Goal: Transaction & Acquisition: Purchase product/service

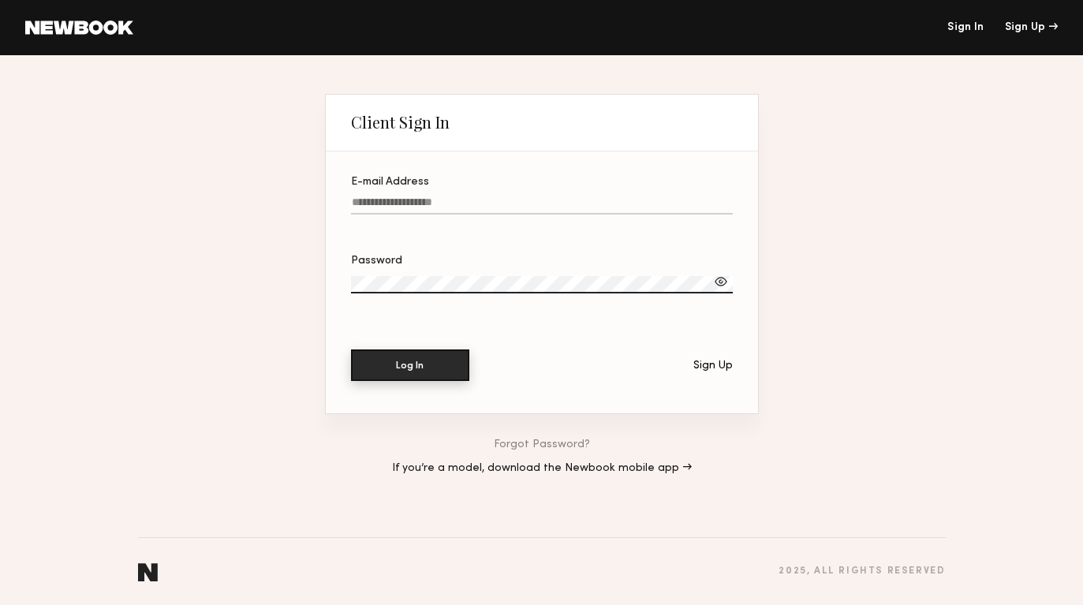
type input "**********"
click at [442, 368] on button "Log In" at bounding box center [410, 365] width 118 height 32
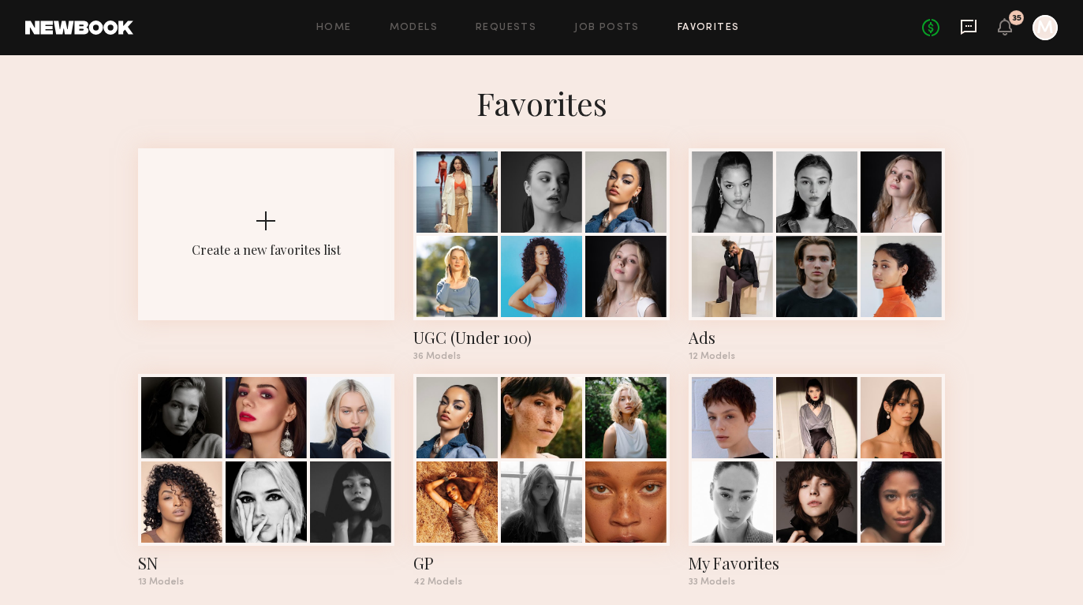
click at [965, 25] on icon at bounding box center [968, 26] width 6 height 2
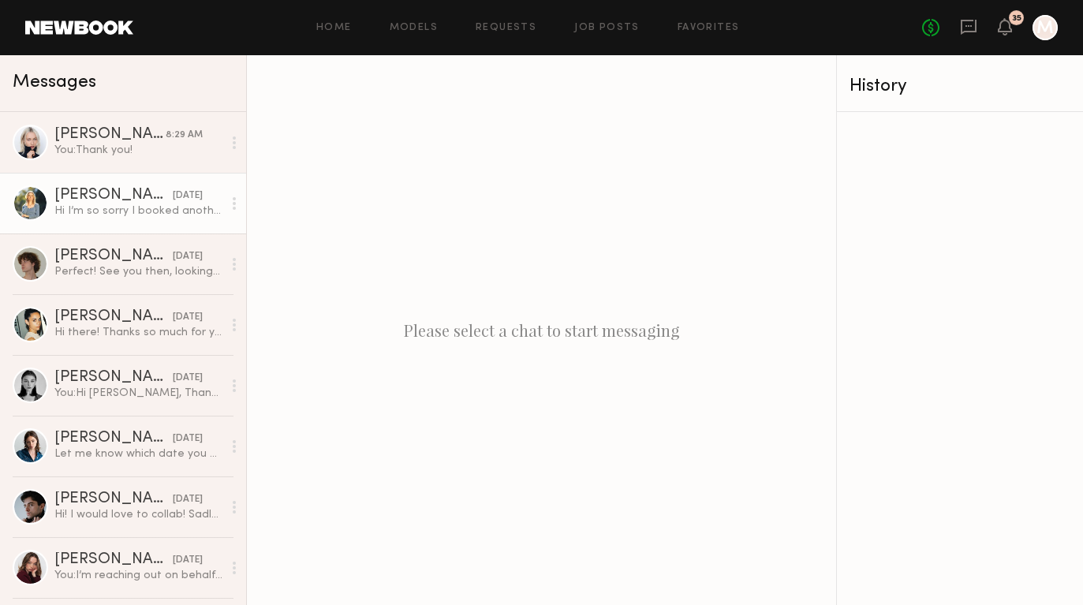
click at [166, 214] on div "Hi I’m so sorry I booked another job that is paying more that I have to take, I…" at bounding box center [138, 210] width 168 height 15
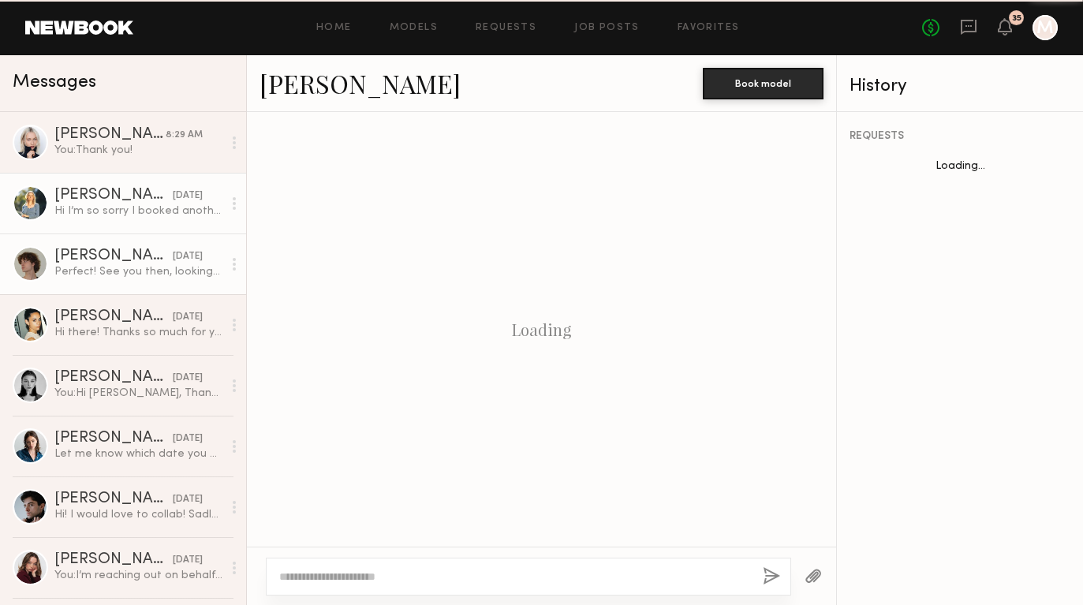
scroll to position [1969, 0]
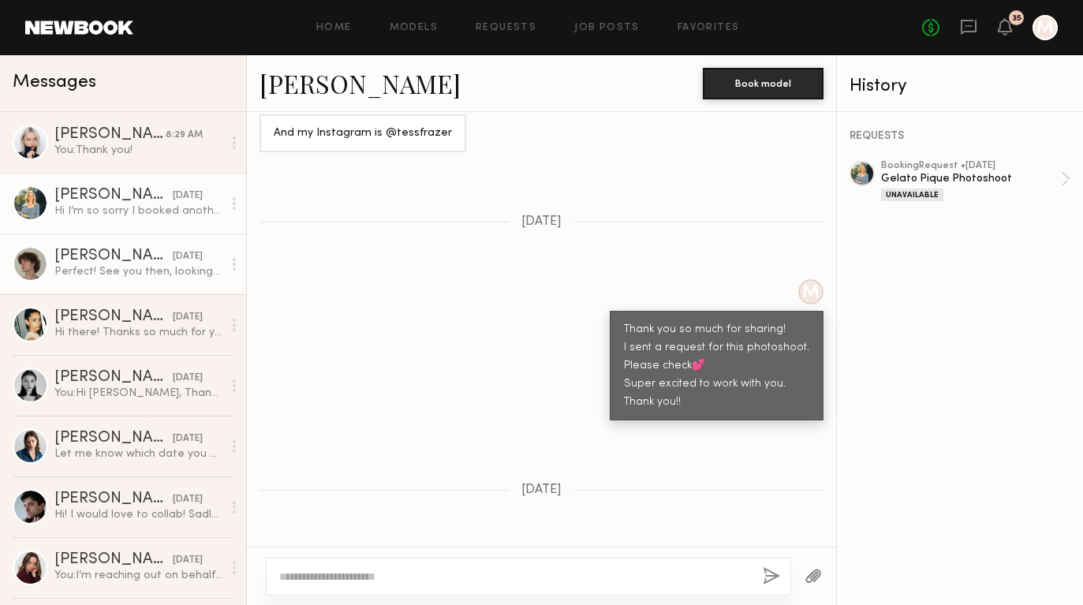
click at [151, 260] on div "Alex W." at bounding box center [113, 256] width 118 height 16
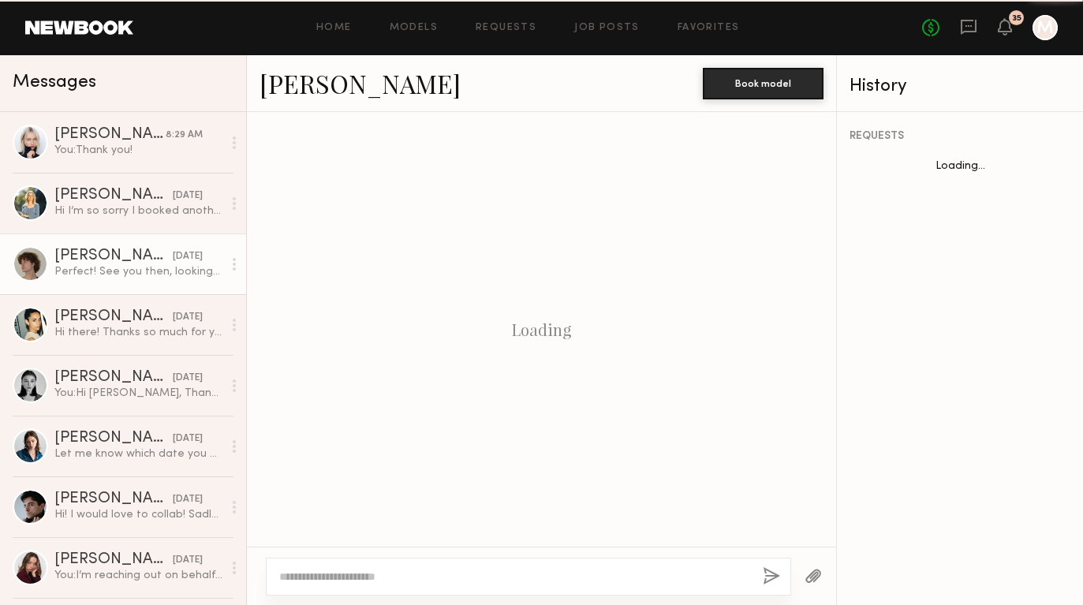
scroll to position [2901, 0]
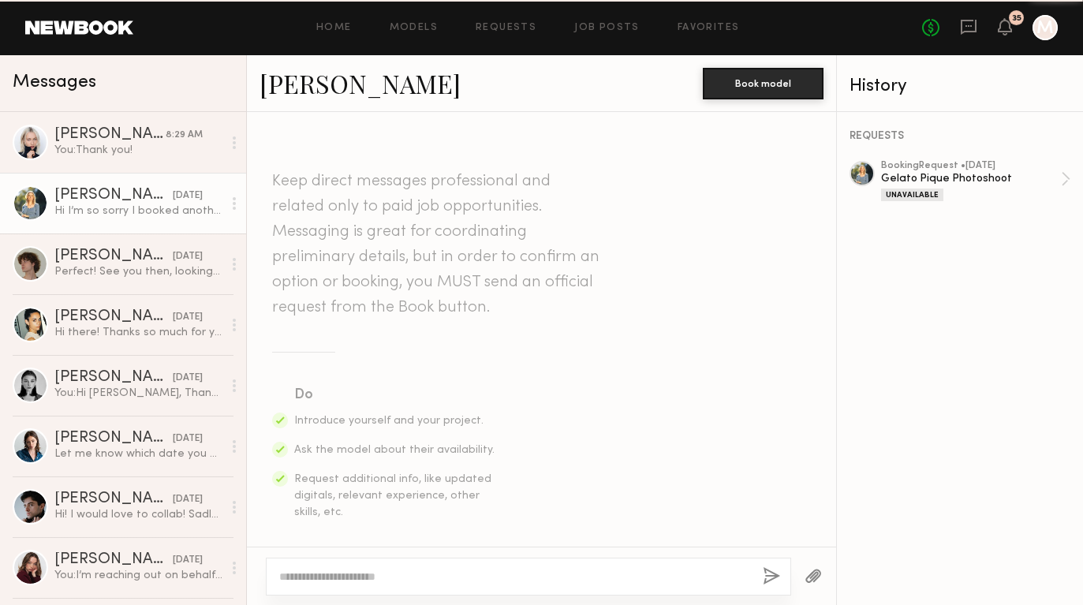
scroll to position [1969, 0]
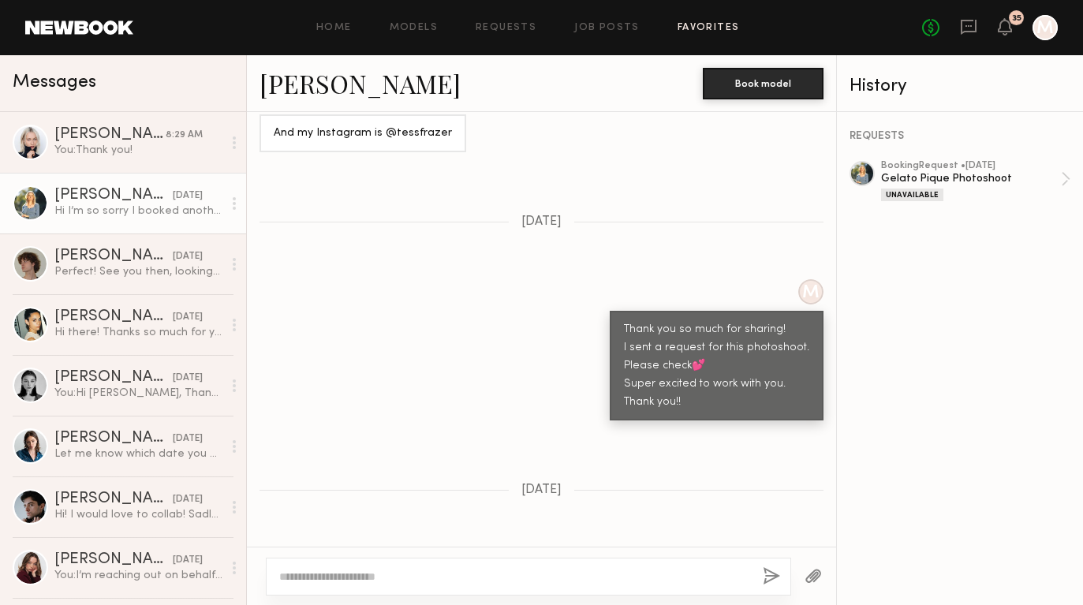
click at [722, 24] on link "Favorites" at bounding box center [709, 28] width 62 height 10
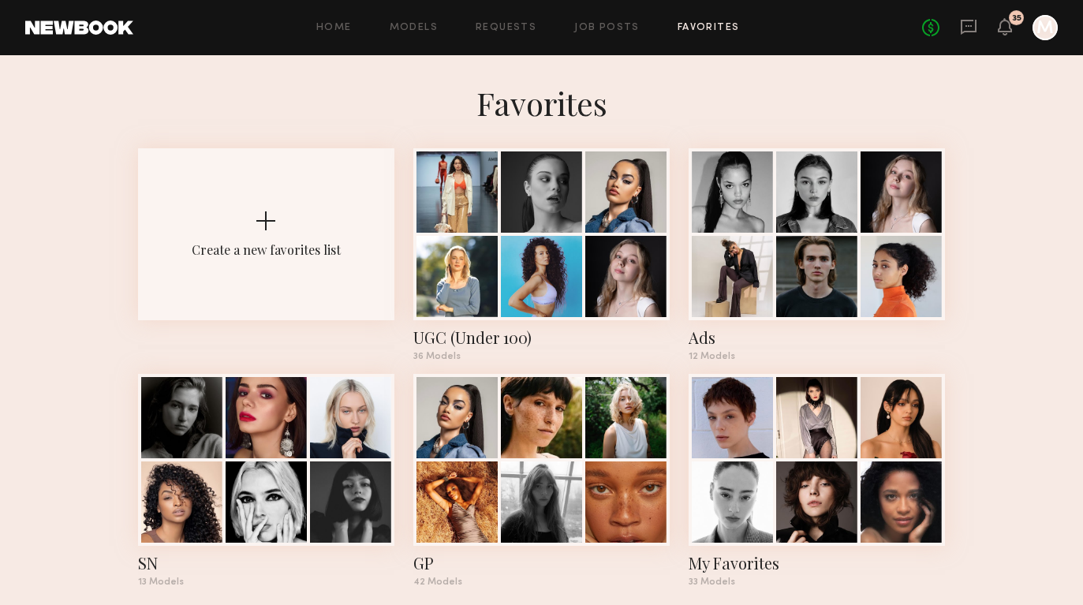
scroll to position [20, 0]
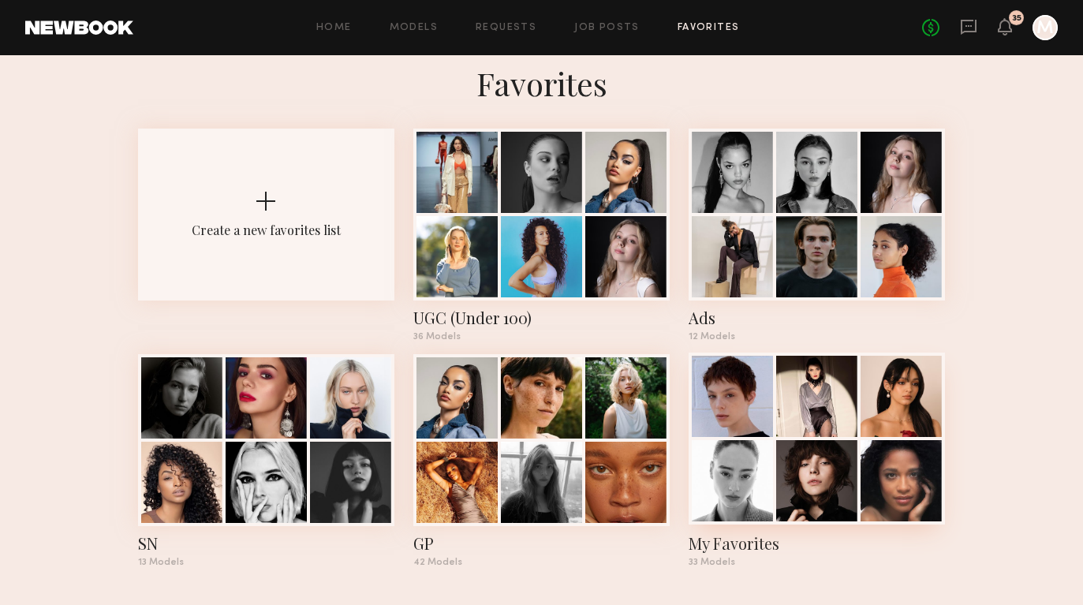
click at [763, 459] on div at bounding box center [732, 480] width 81 height 81
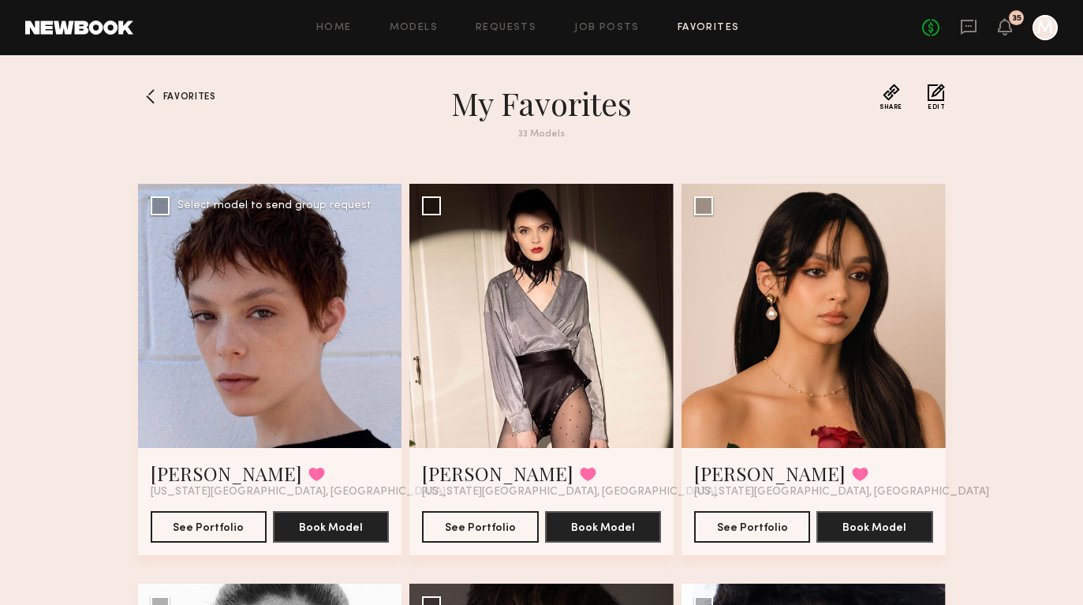
click at [357, 317] on div at bounding box center [270, 316] width 264 height 264
click at [256, 333] on div at bounding box center [270, 316] width 264 height 264
click at [199, 521] on button "See Portfolio" at bounding box center [209, 526] width 116 height 32
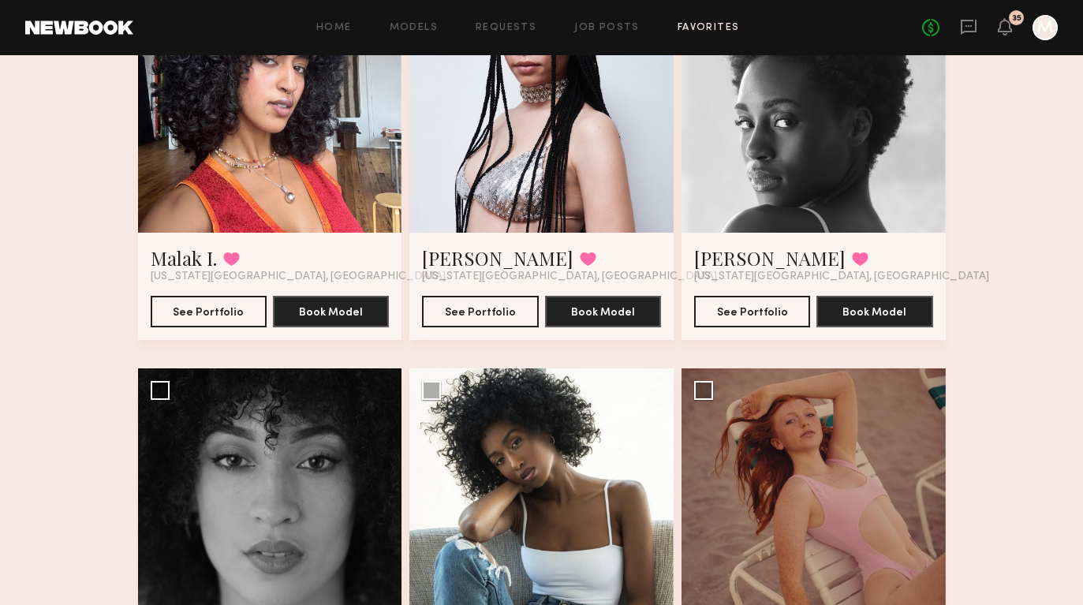
scroll to position [3999, 0]
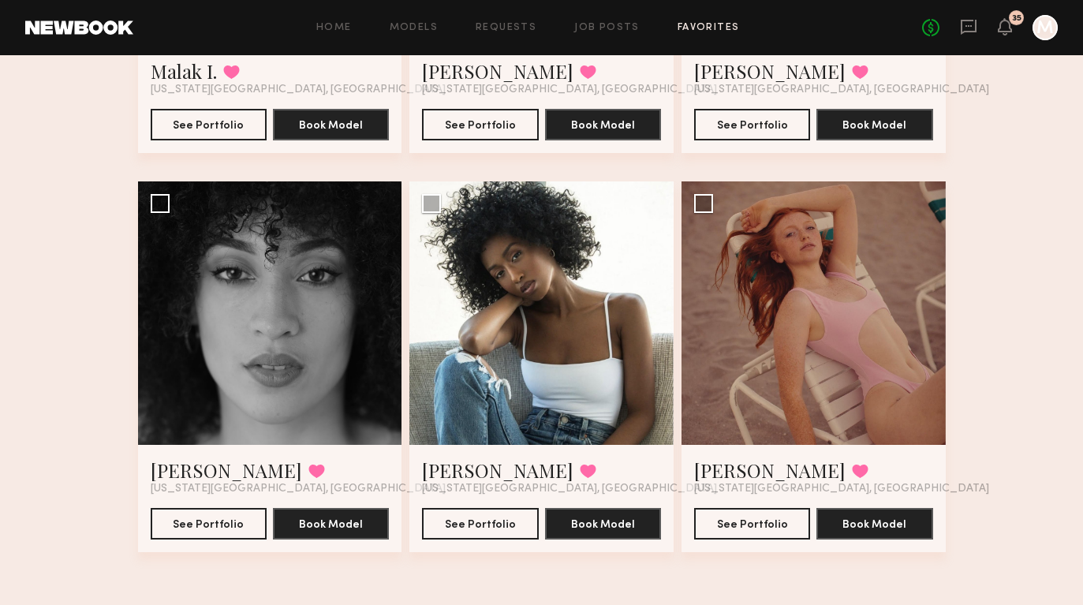
click at [719, 24] on link "Favorites" at bounding box center [709, 28] width 62 height 10
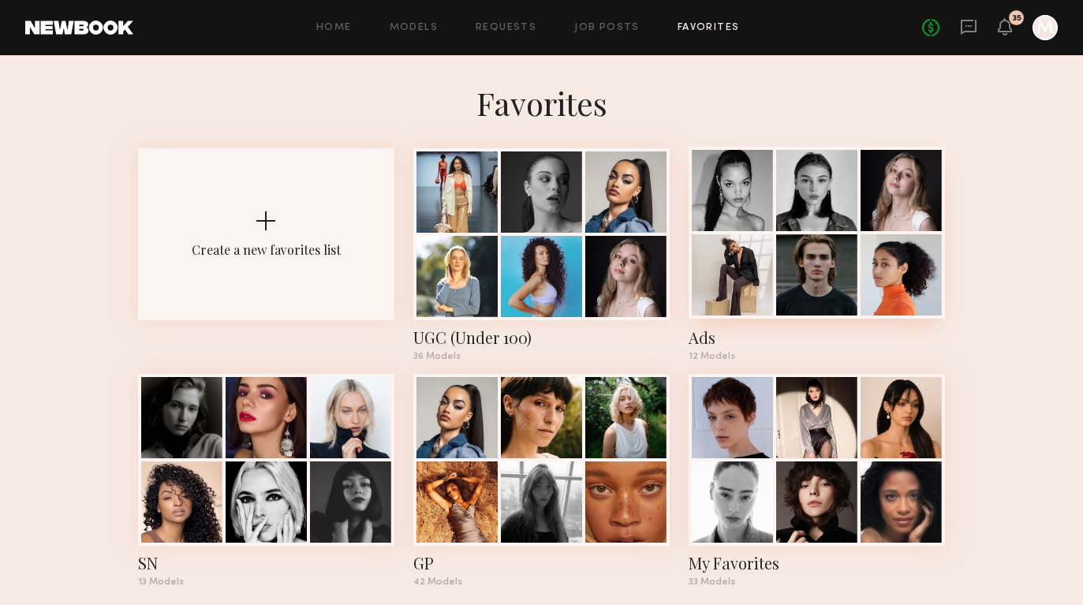
click at [836, 284] on div at bounding box center [816, 274] width 81 height 81
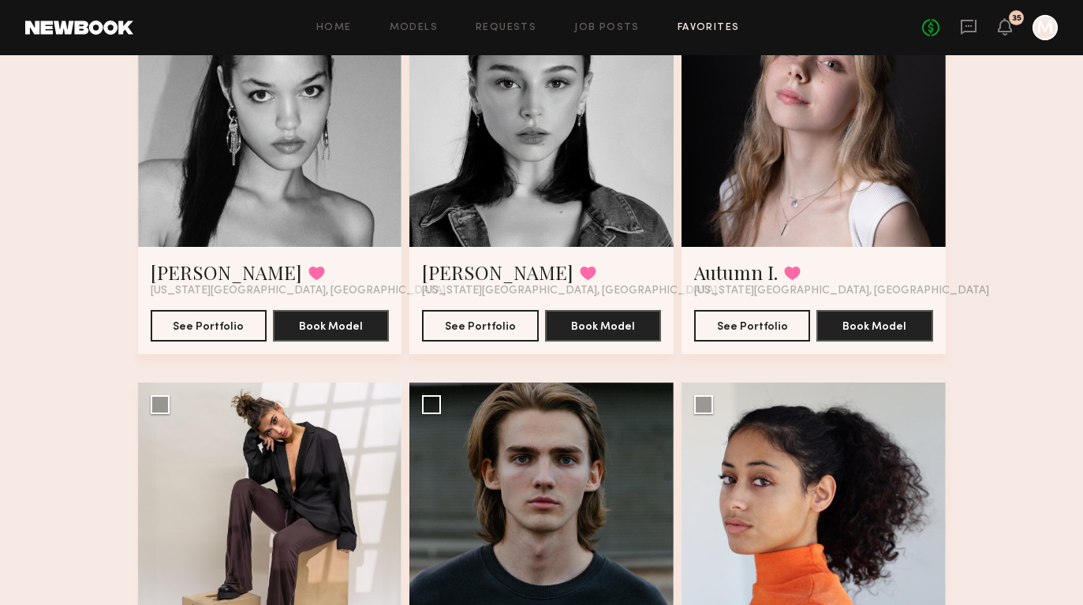
scroll to position [197, 0]
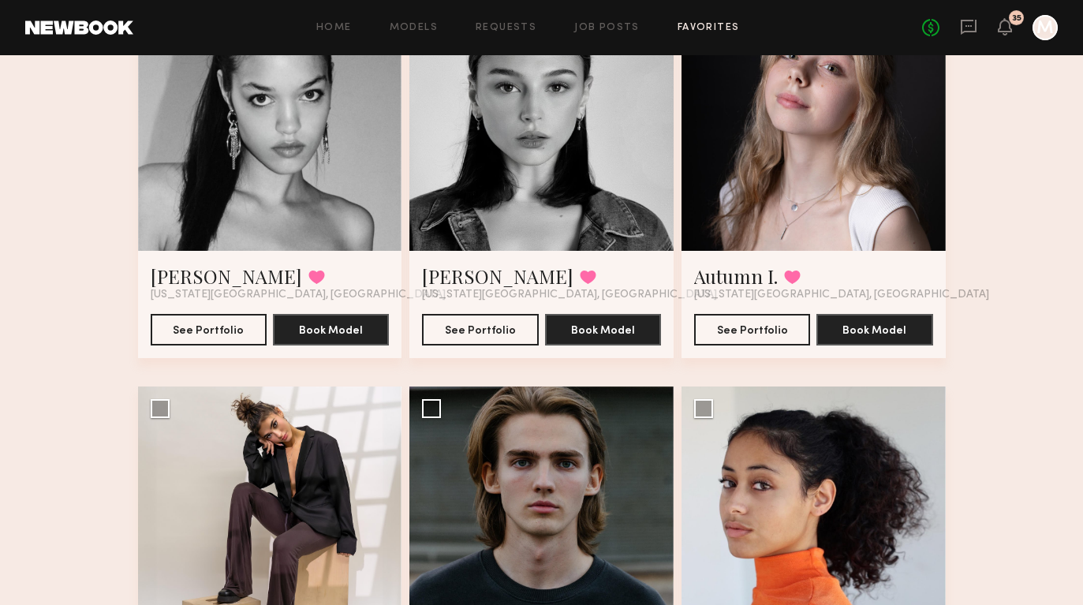
click at [267, 197] on div at bounding box center [270, 119] width 264 height 264
click at [192, 330] on button "See Portfolio" at bounding box center [209, 329] width 116 height 32
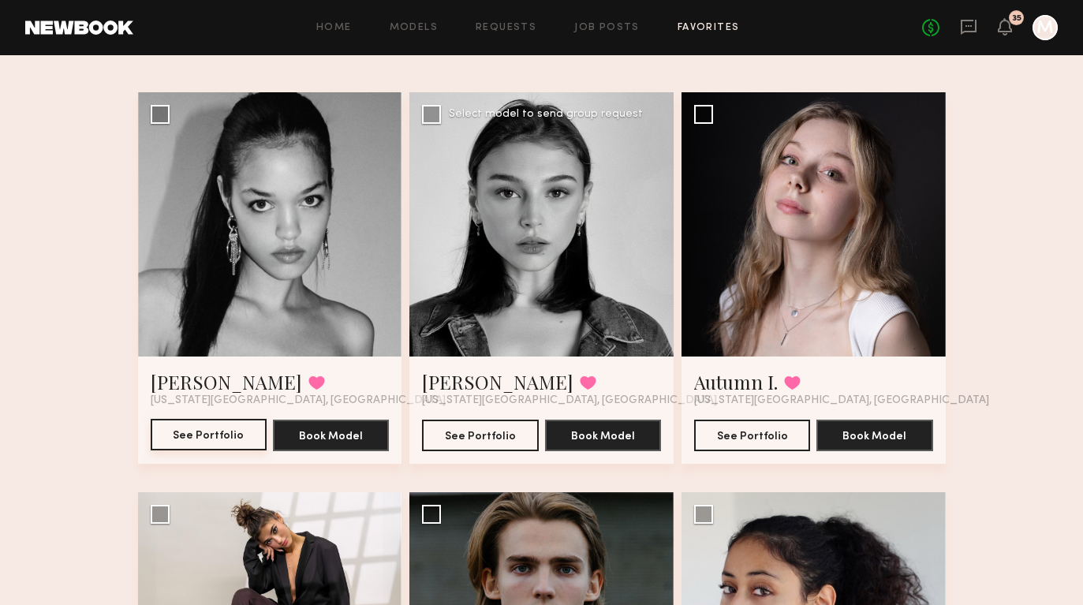
scroll to position [94, 0]
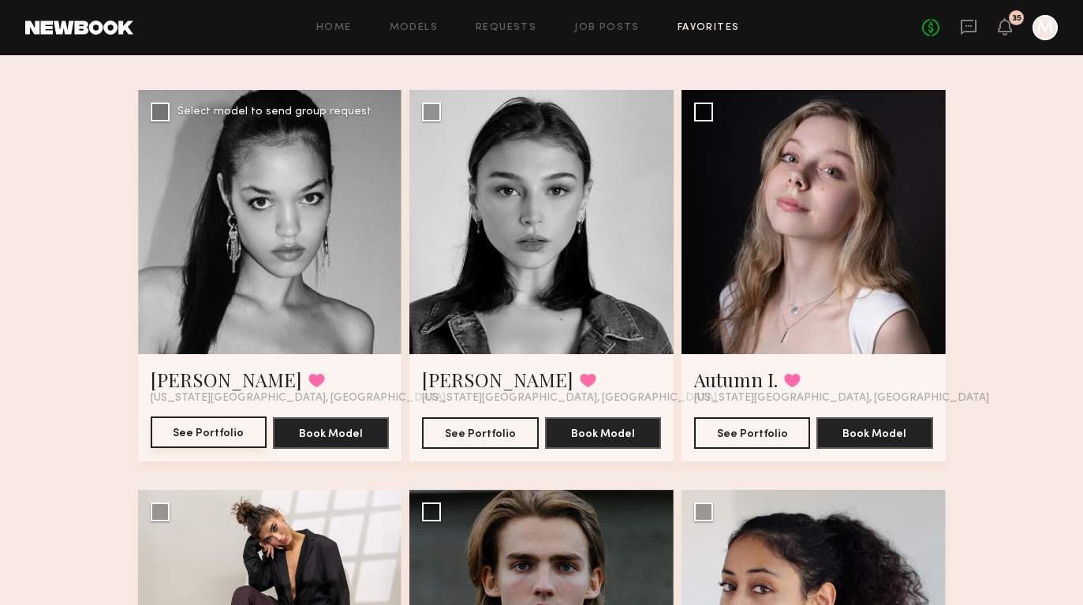
click at [222, 443] on button "See Portfolio" at bounding box center [209, 432] width 116 height 32
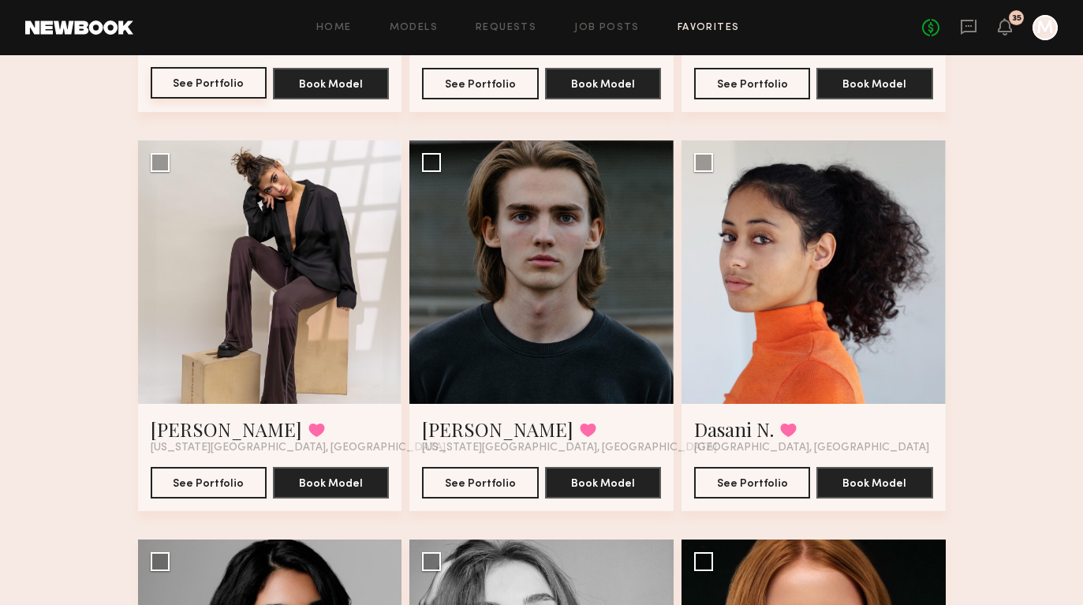
scroll to position [0, 0]
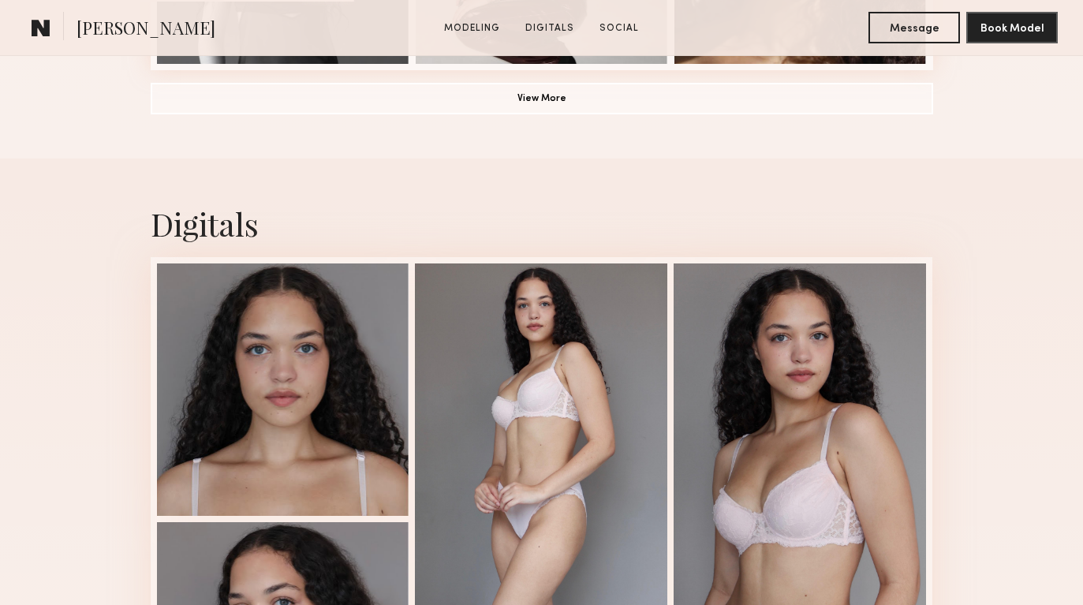
scroll to position [1555, 0]
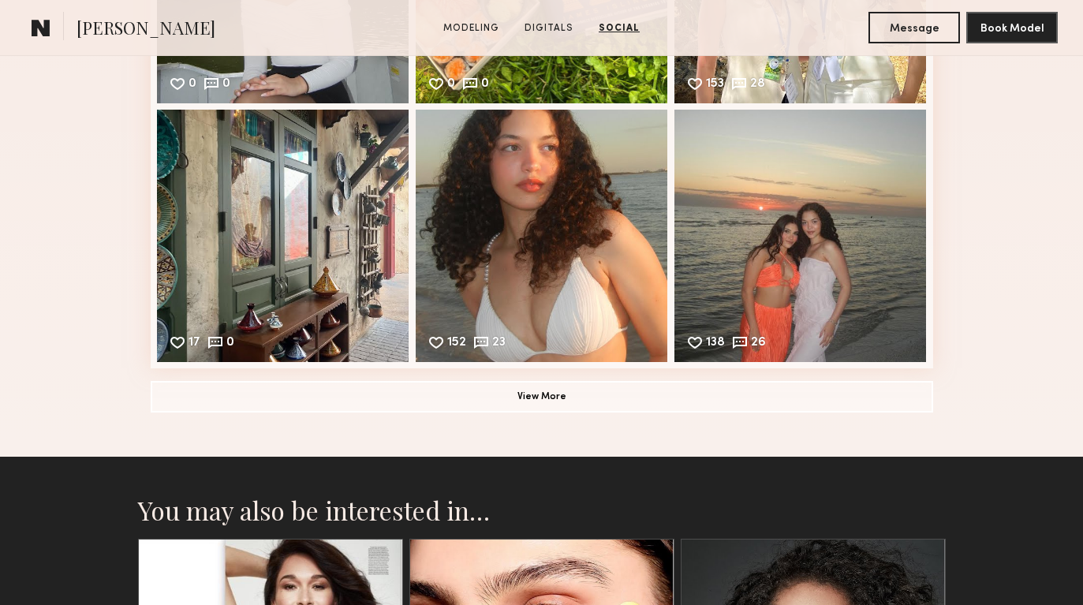
scroll to position [2559, 0]
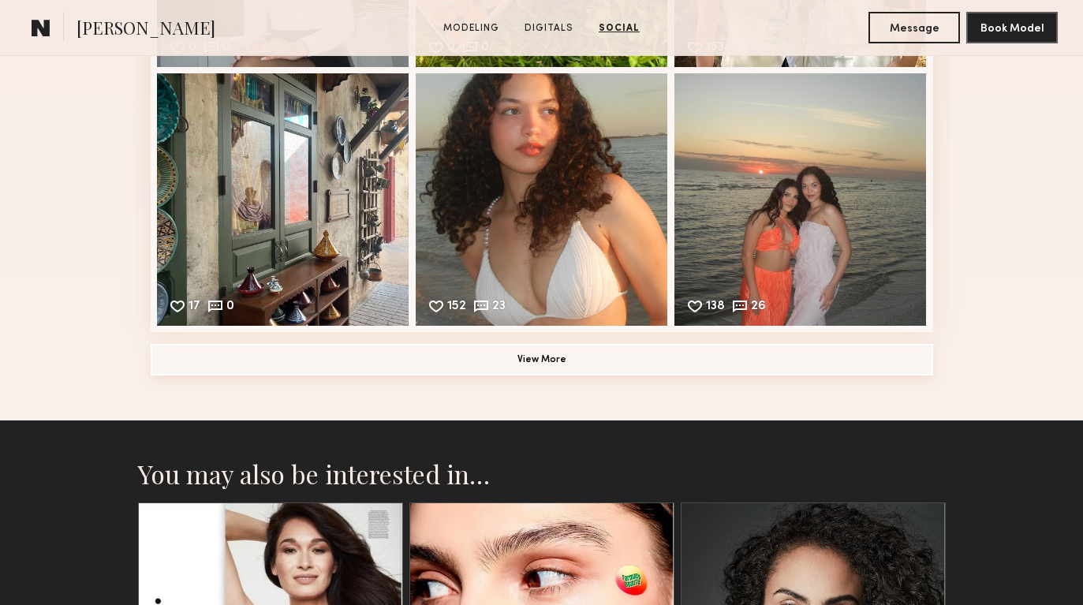
click at [492, 356] on button "View More" at bounding box center [542, 360] width 782 height 32
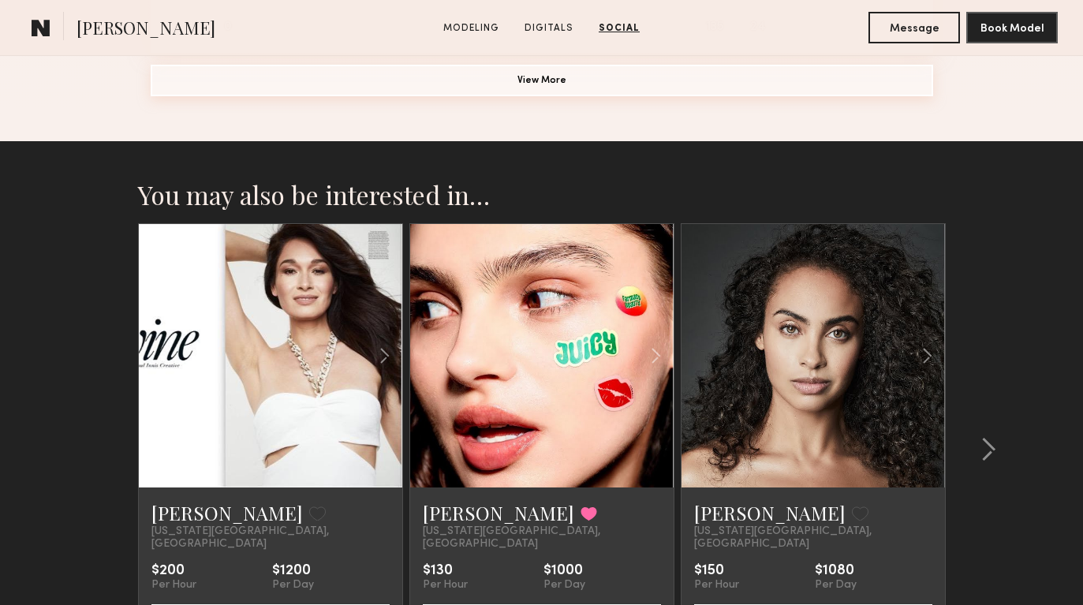
scroll to position [3357, 0]
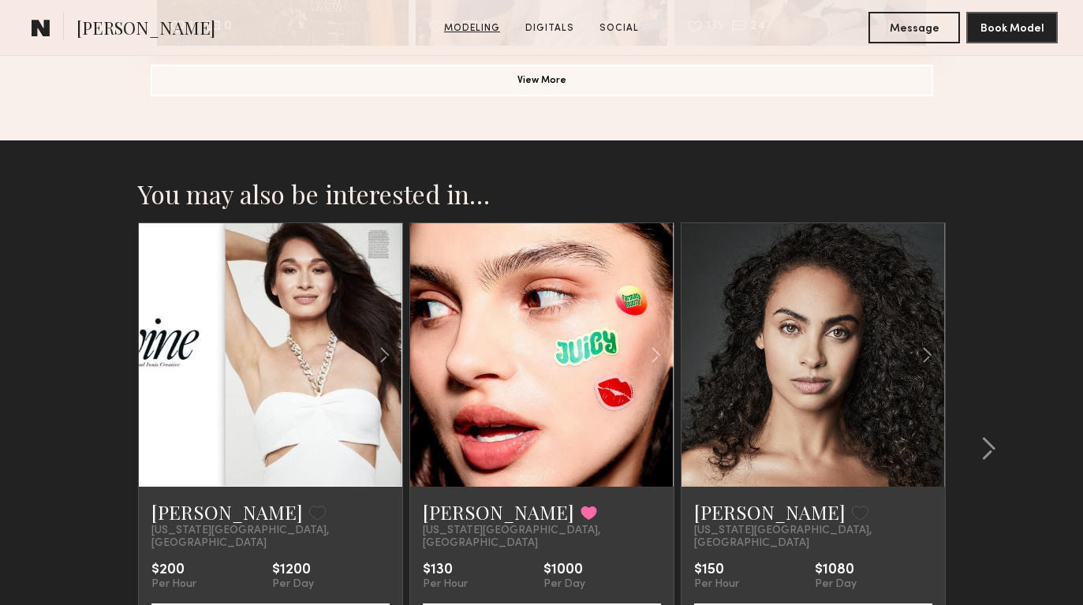
click at [472, 34] on link "Modeling" at bounding box center [472, 28] width 69 height 14
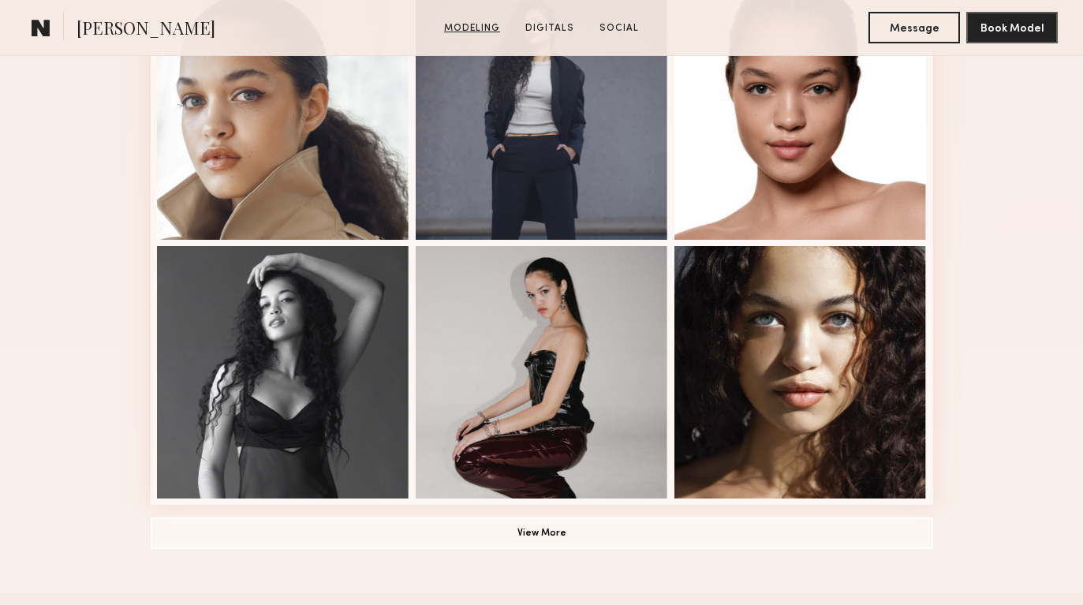
scroll to position [266, 0]
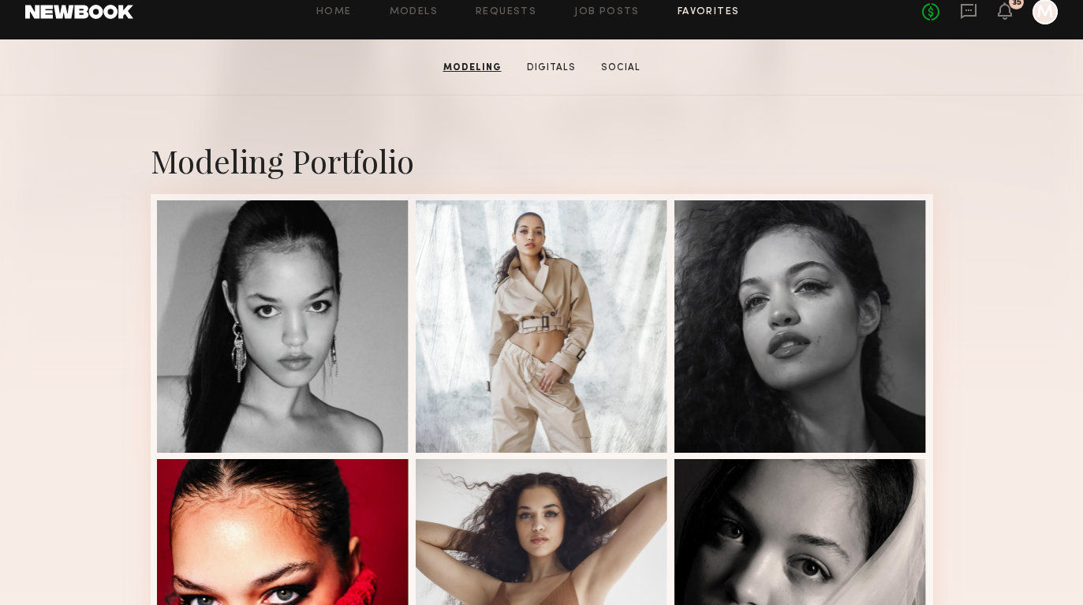
click at [698, 7] on link "Favorites" at bounding box center [709, 12] width 62 height 10
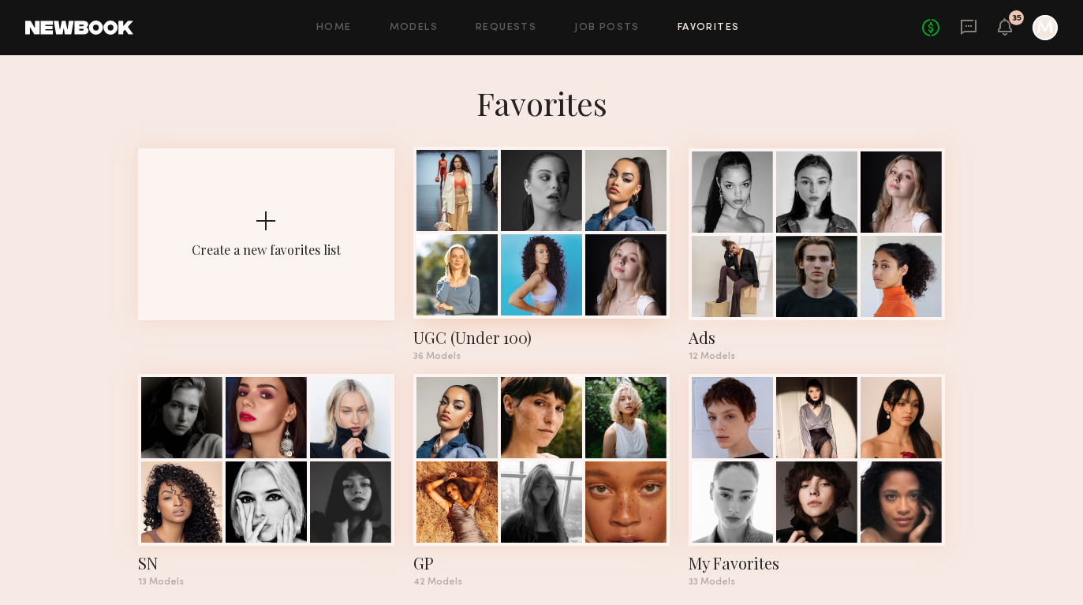
click at [542, 256] on div at bounding box center [541, 274] width 81 height 81
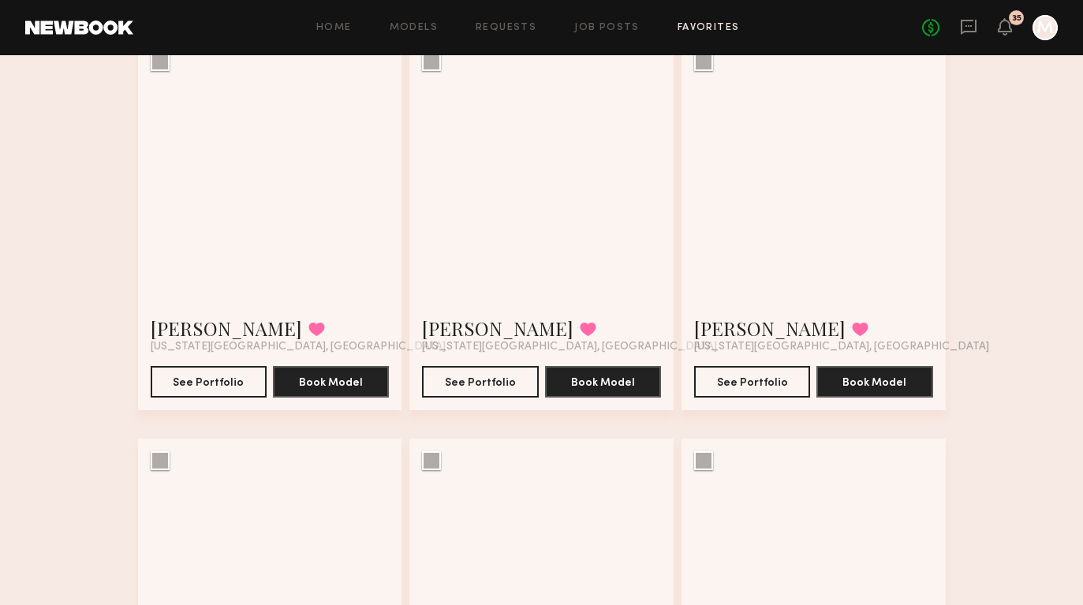
scroll to position [1746, 0]
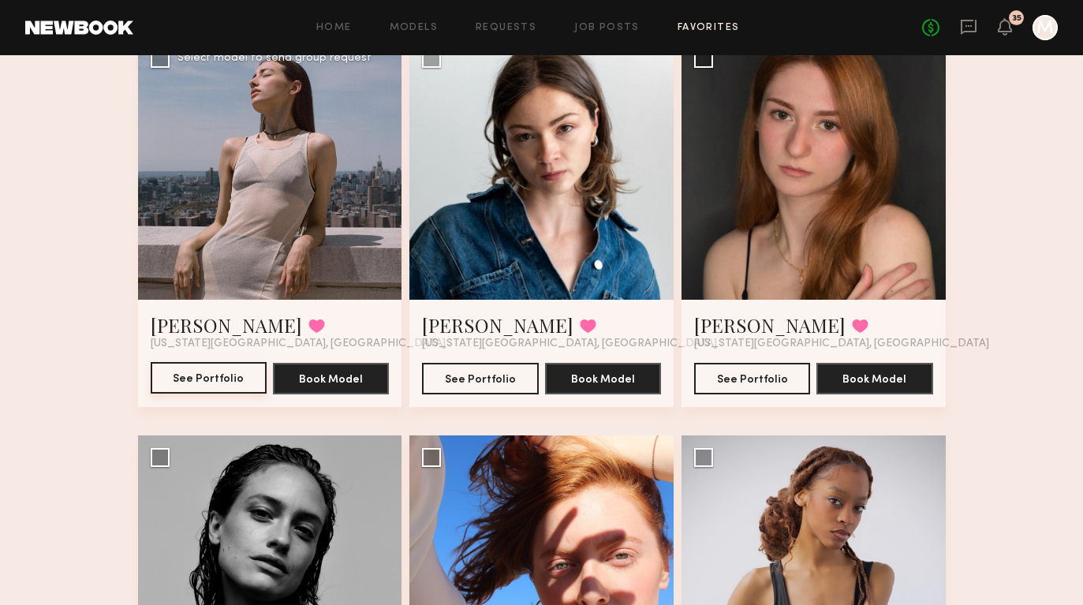
click at [227, 376] on button "See Portfolio" at bounding box center [209, 378] width 116 height 32
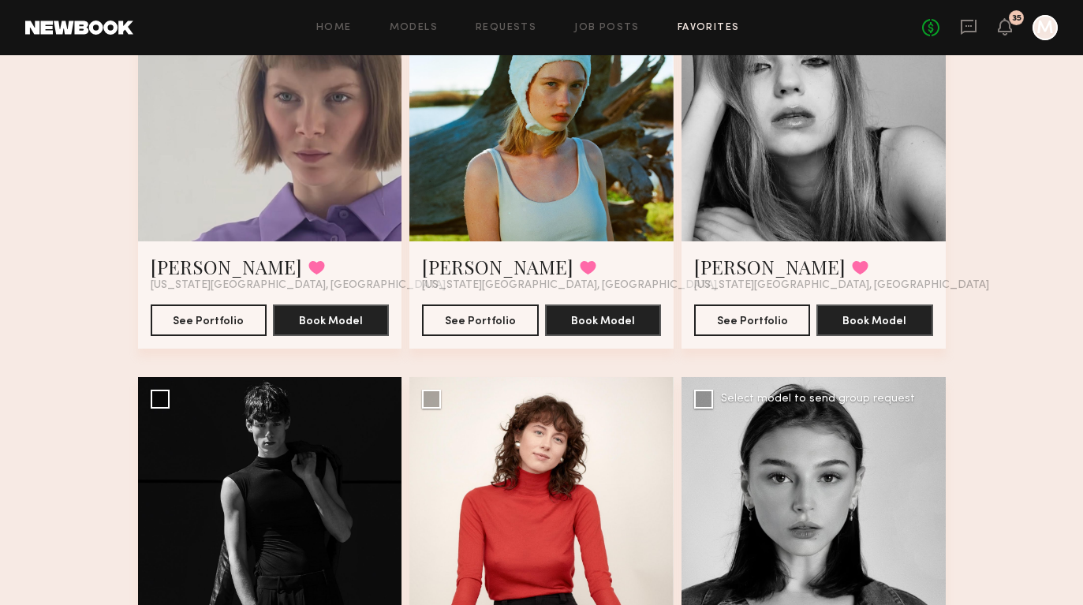
scroll to position [2910, 0]
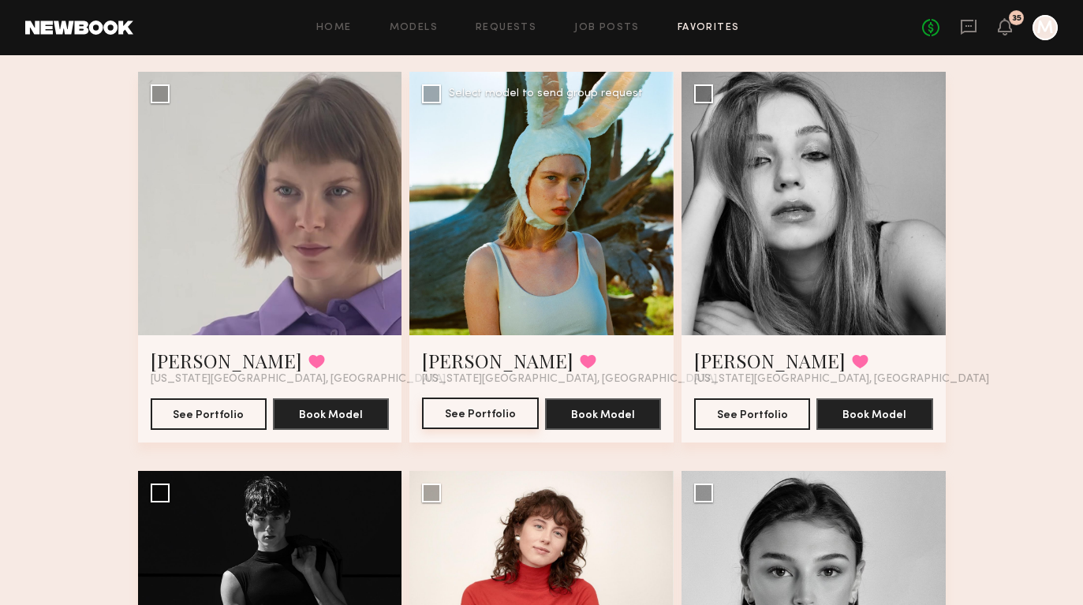
click at [487, 405] on button "See Portfolio" at bounding box center [480, 414] width 116 height 32
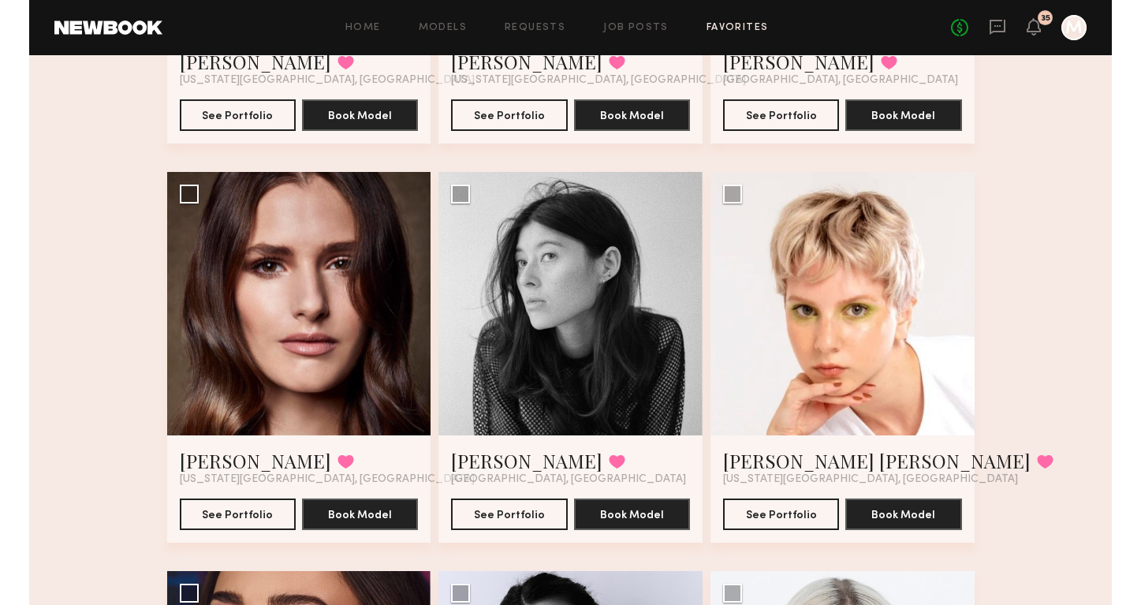
scroll to position [3875, 0]
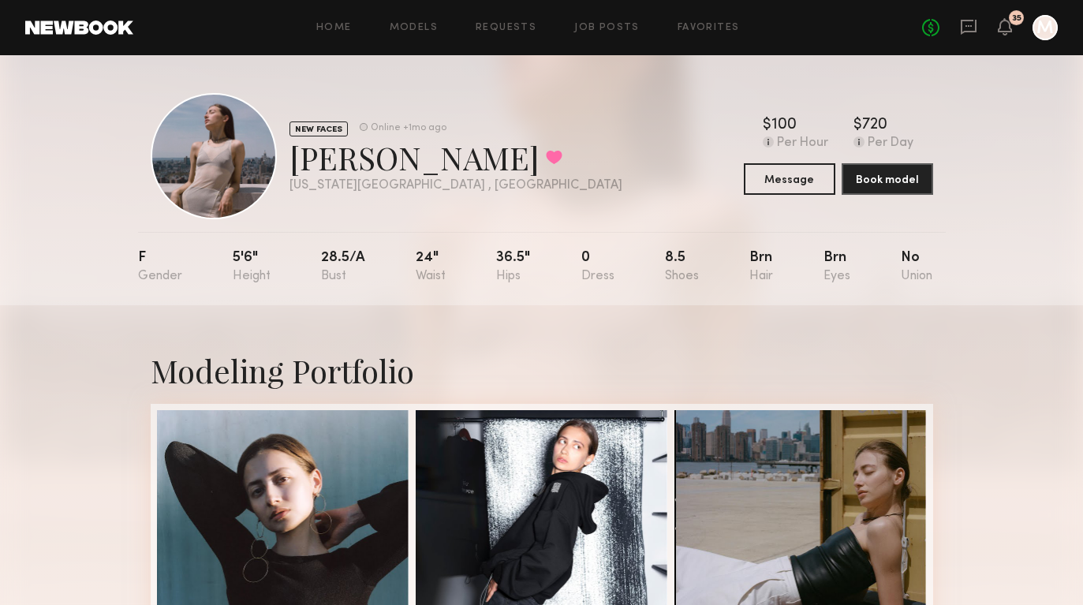
scroll to position [219, 0]
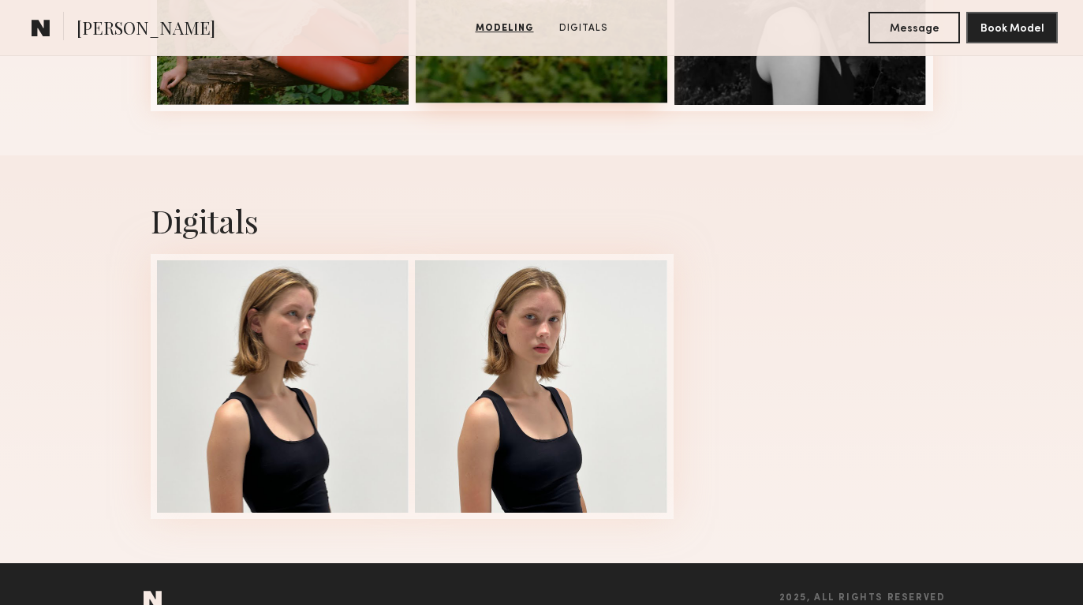
scroll to position [902, 0]
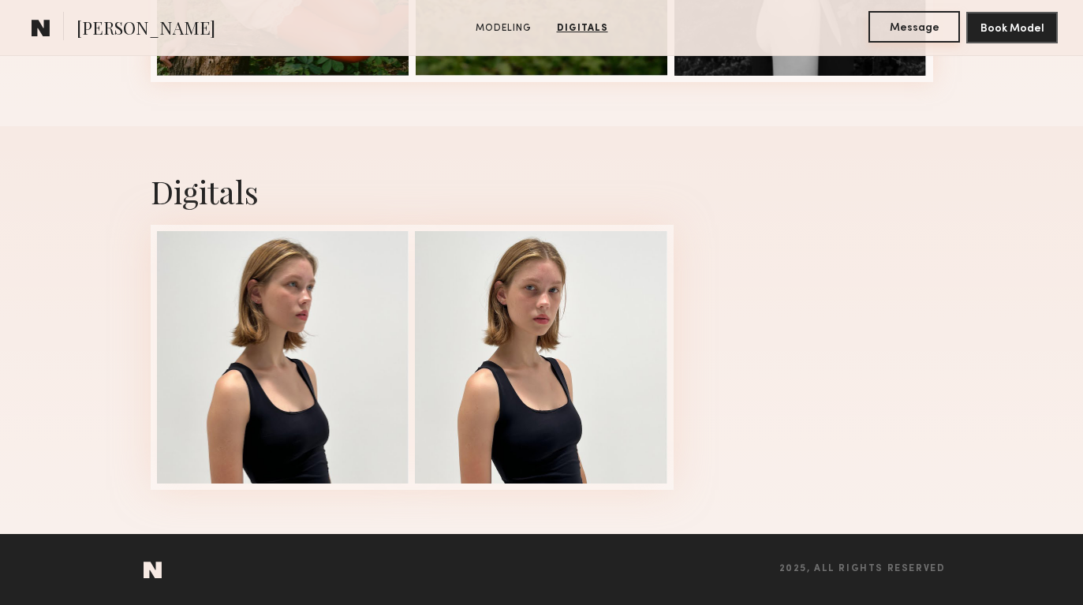
click at [911, 34] on button "Message" at bounding box center [913, 27] width 91 height 32
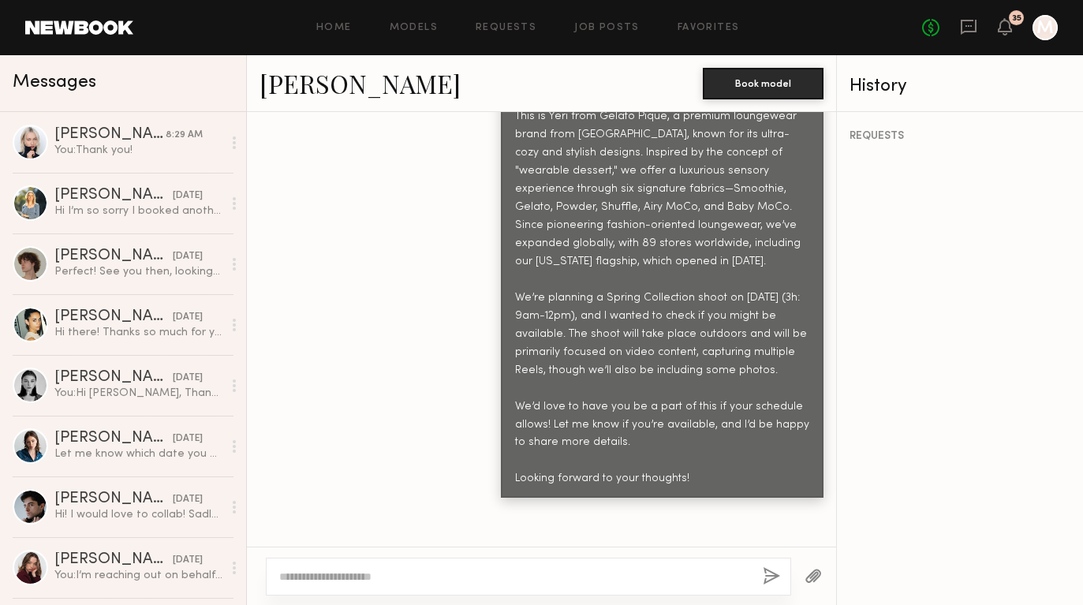
scroll to position [1668, 0]
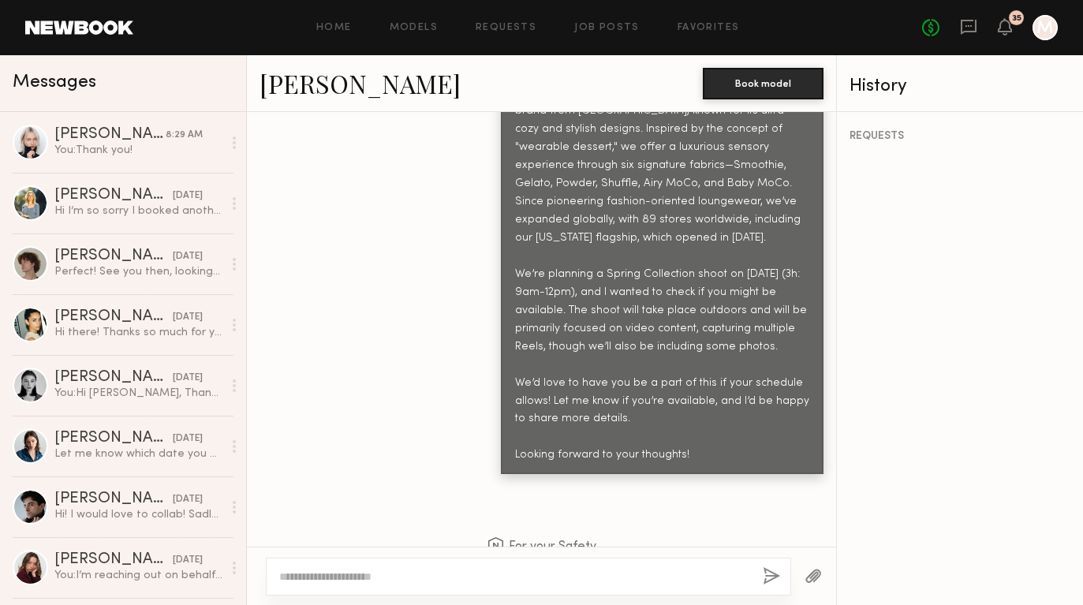
click at [556, 583] on textarea at bounding box center [514, 577] width 471 height 16
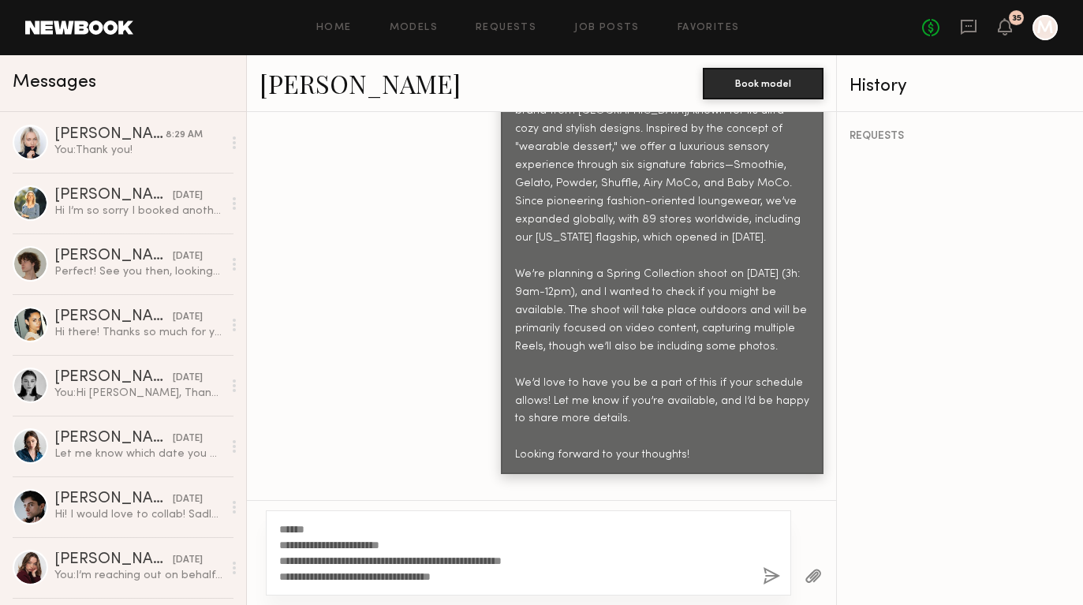
drag, startPoint x: 394, startPoint y: 577, endPoint x: 484, endPoint y: 571, distance: 90.9
click at [484, 572] on textarea "**********" at bounding box center [514, 552] width 471 height 63
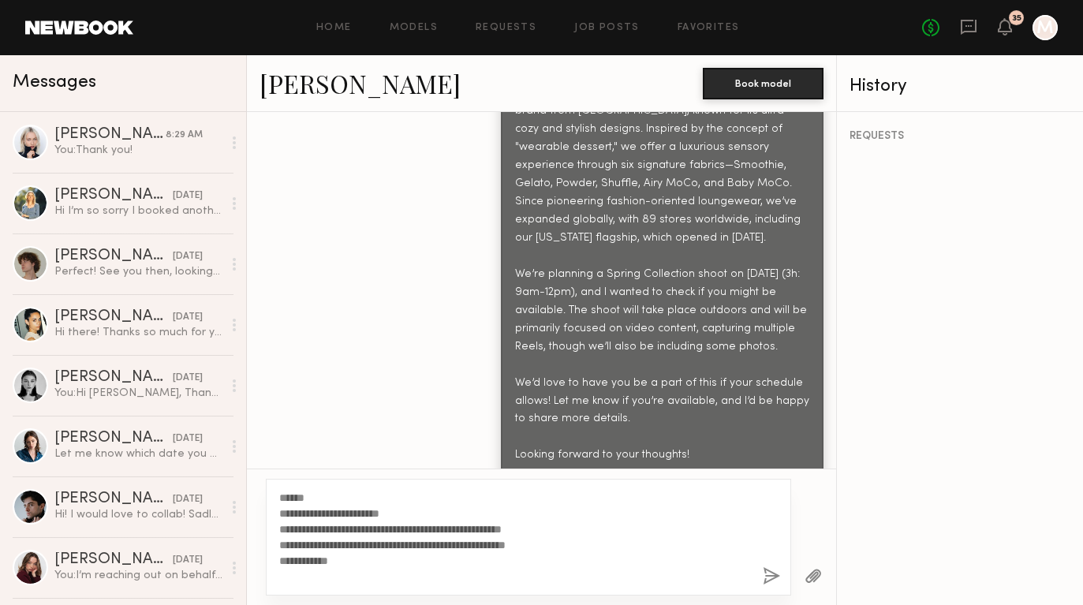
type textarea "**********"
click at [764, 576] on button "button" at bounding box center [771, 577] width 17 height 20
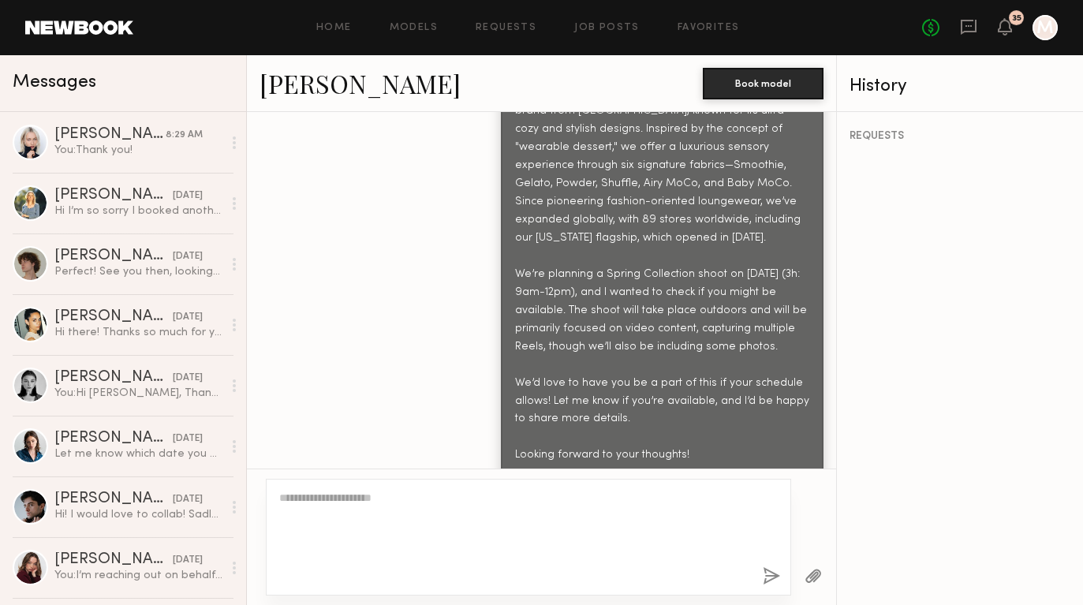
scroll to position [2024, 0]
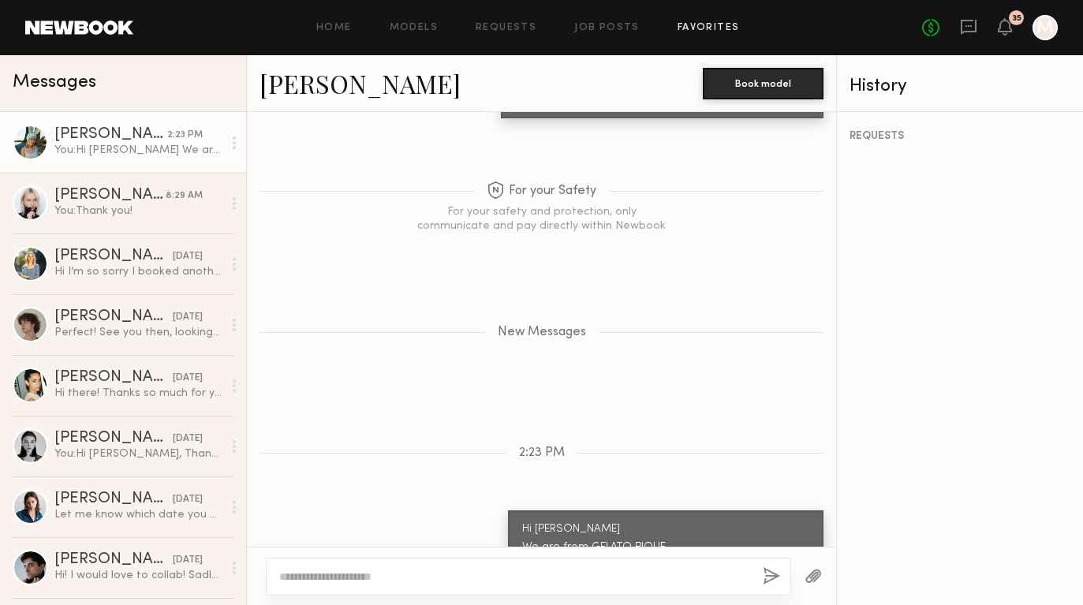
click at [711, 32] on link "Favorites" at bounding box center [709, 28] width 62 height 10
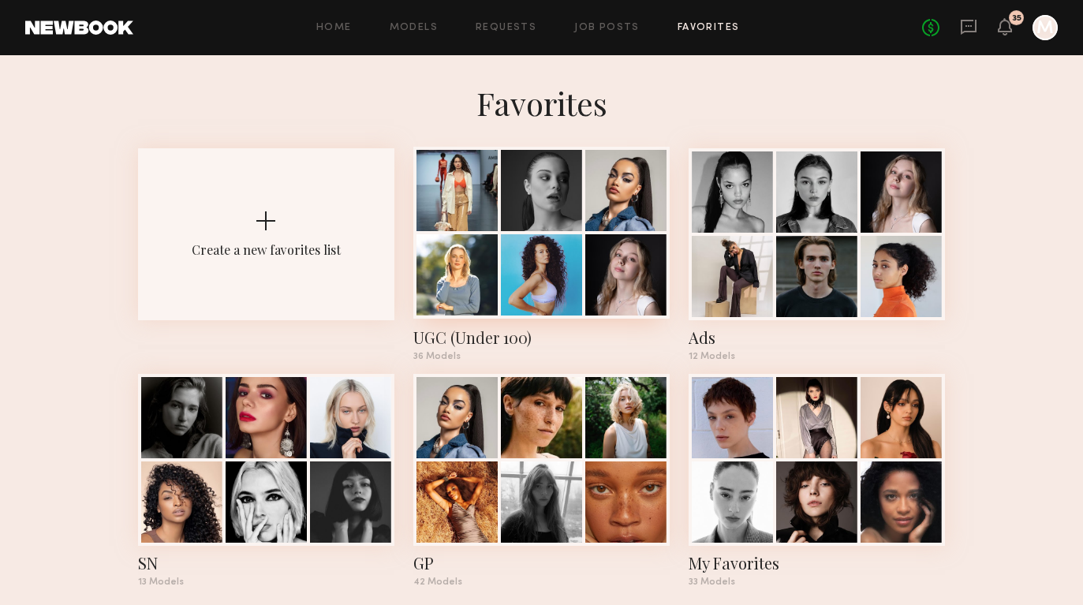
click at [554, 264] on div at bounding box center [541, 274] width 81 height 81
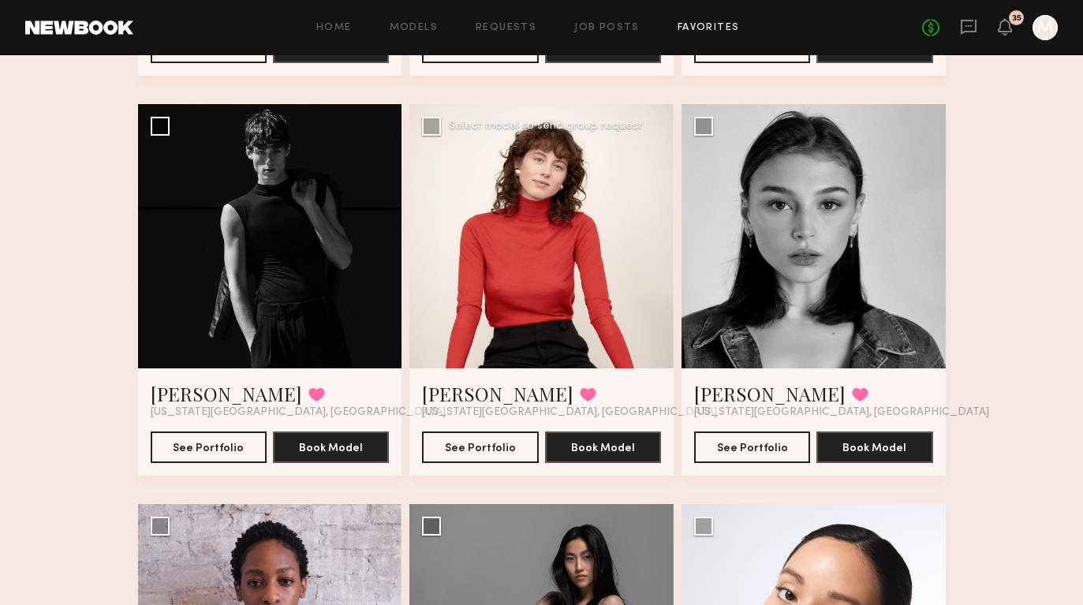
scroll to position [3277, 0]
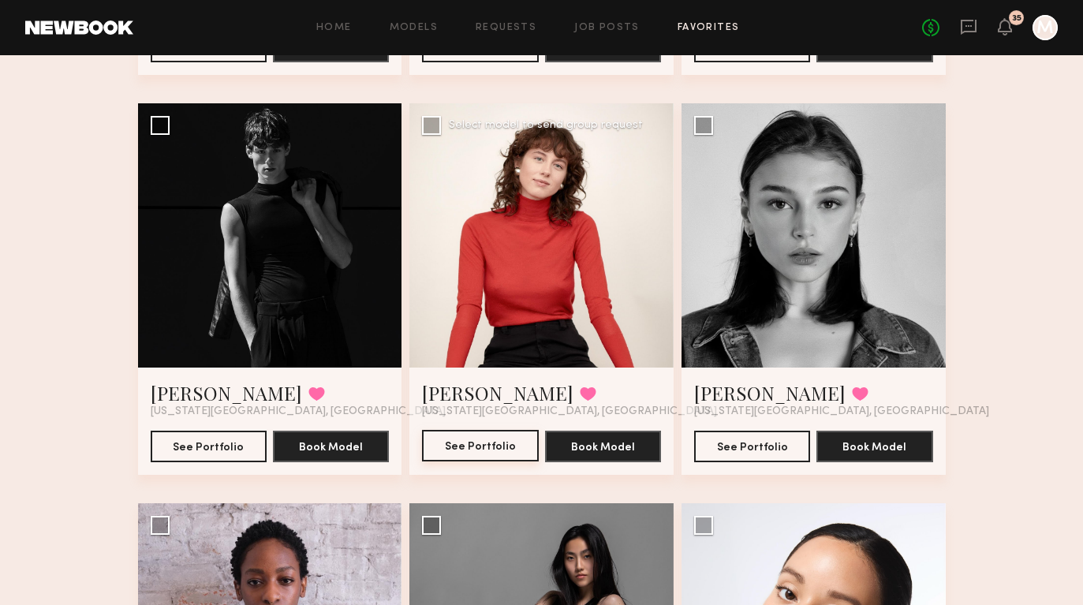
click at [483, 454] on button "See Portfolio" at bounding box center [480, 446] width 116 height 32
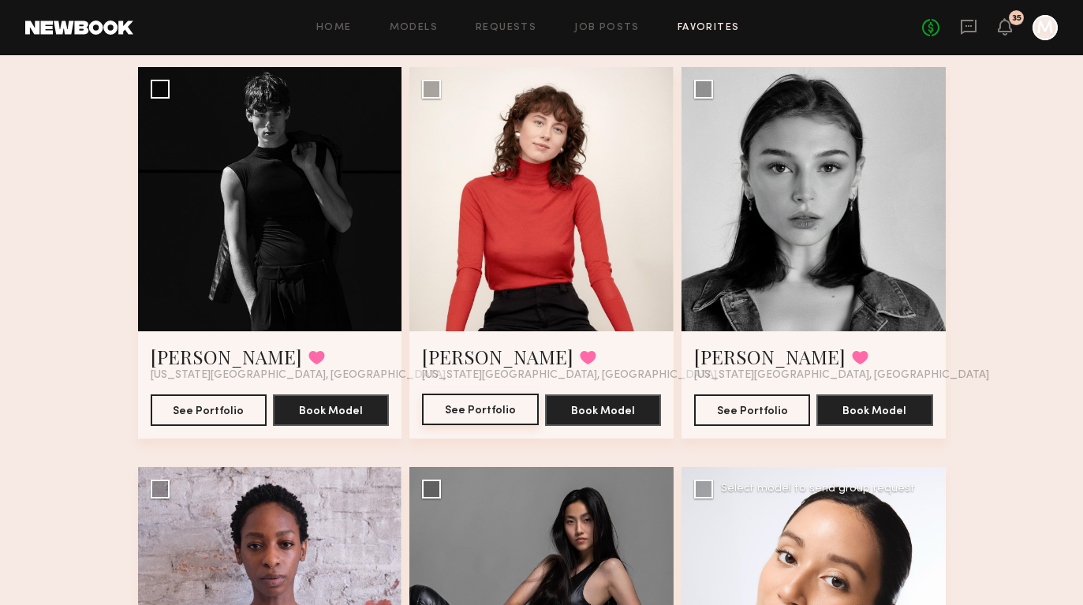
scroll to position [3126, 0]
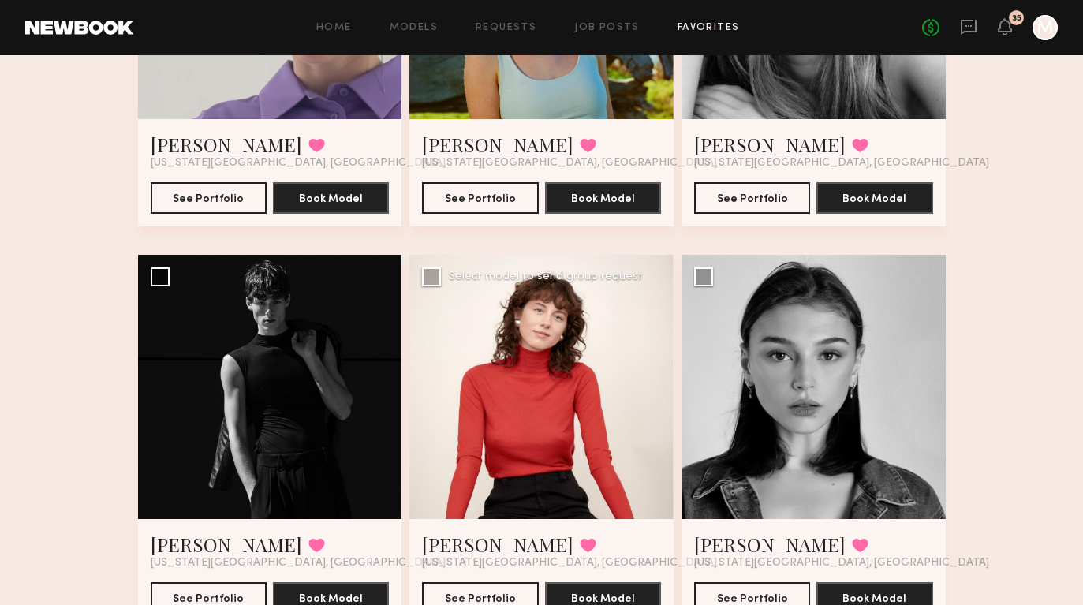
drag, startPoint x: 610, startPoint y: 429, endPoint x: 593, endPoint y: 525, distance: 97.6
click at [593, 525] on div "Callan S. Favorited New York City, NY See Portfolio Book Model" at bounding box center [541, 440] width 264 height 371
click at [478, 593] on button "See Portfolio" at bounding box center [480, 597] width 116 height 32
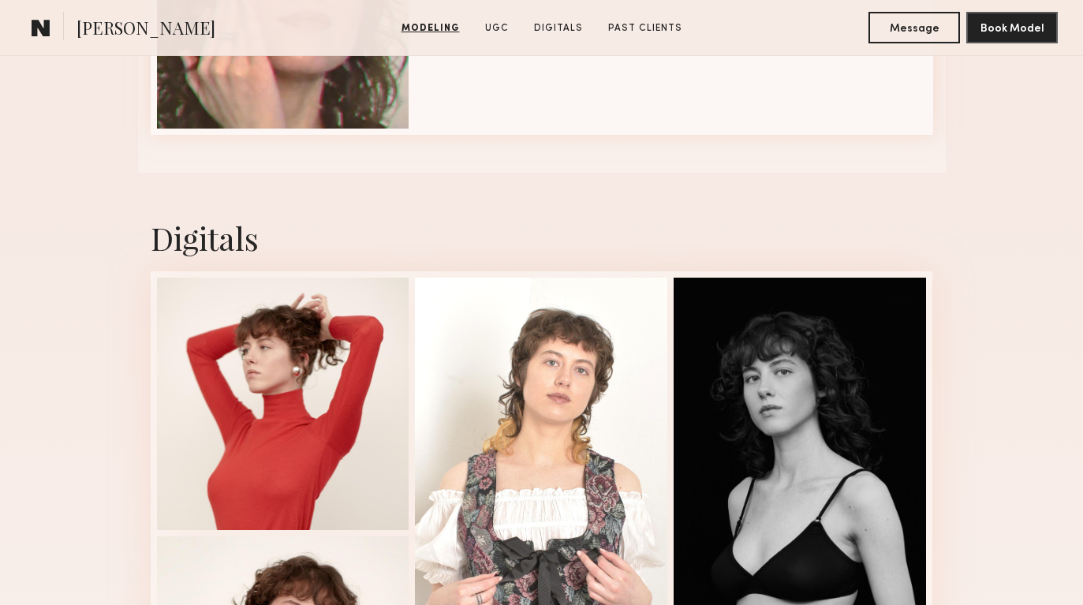
scroll to position [2070, 0]
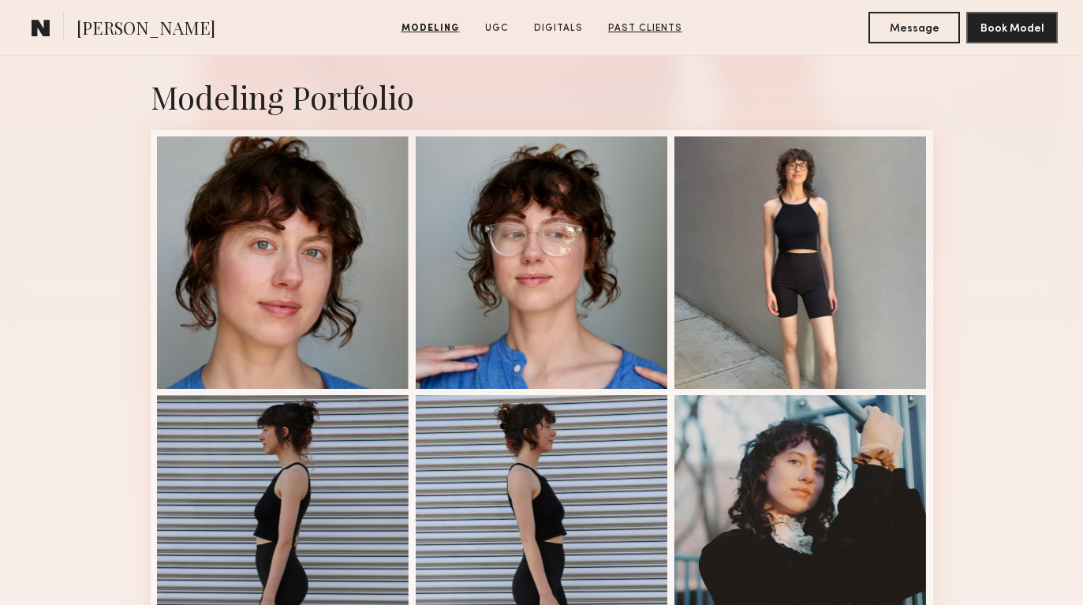
scroll to position [331, 0]
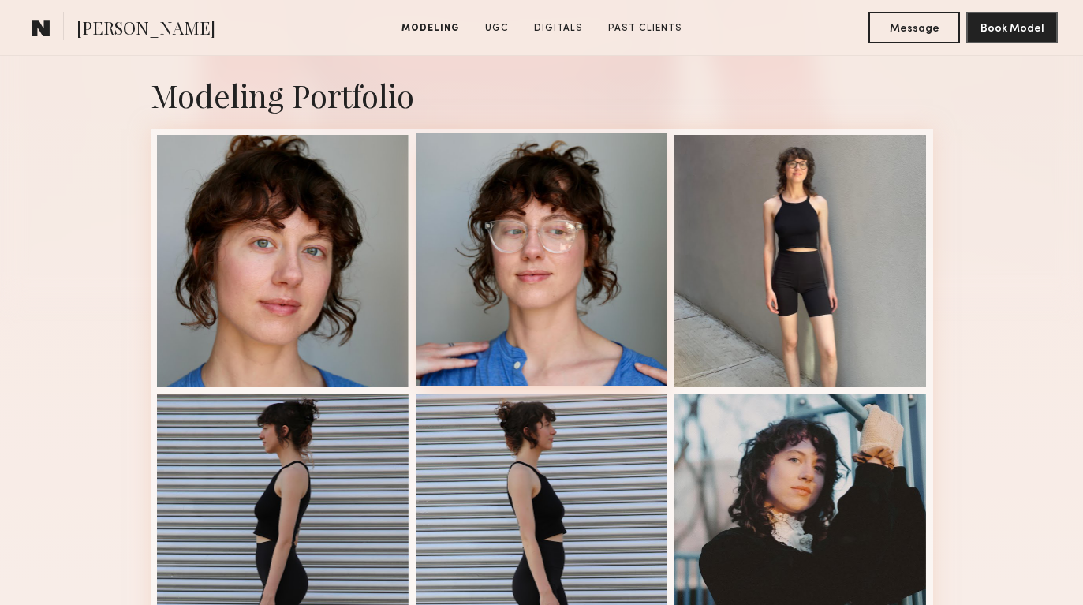
click at [594, 299] on div at bounding box center [542, 259] width 252 height 252
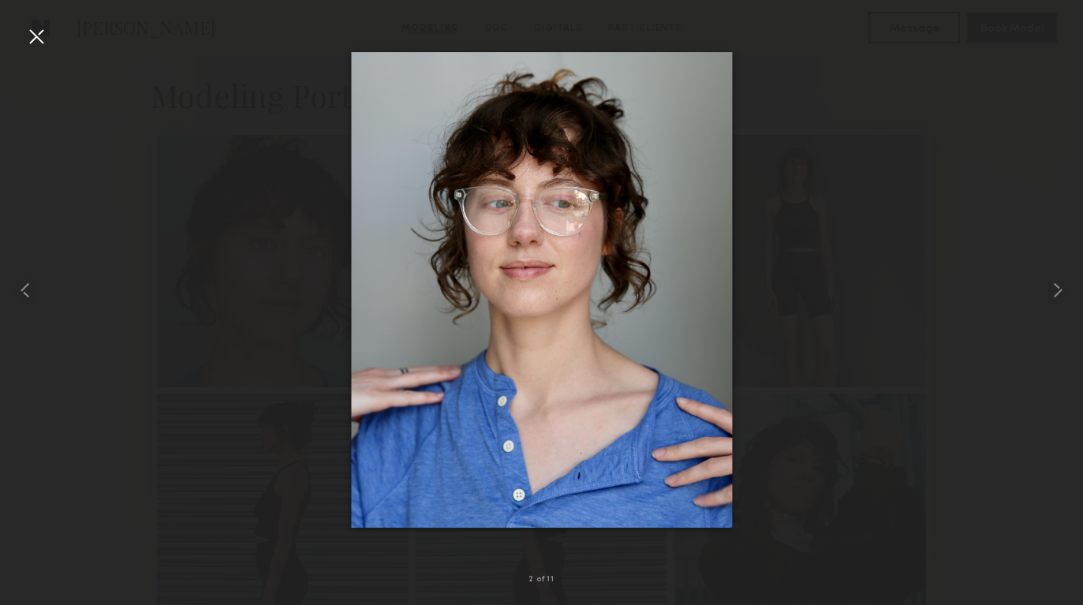
click at [24, 36] on div at bounding box center [36, 36] width 25 height 25
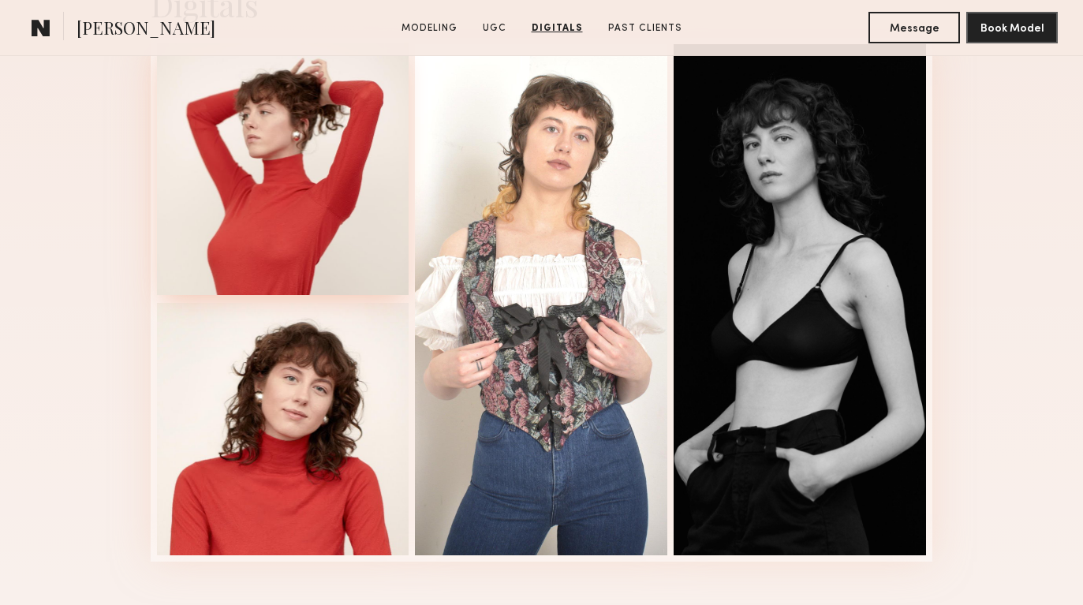
scroll to position [2032, 0]
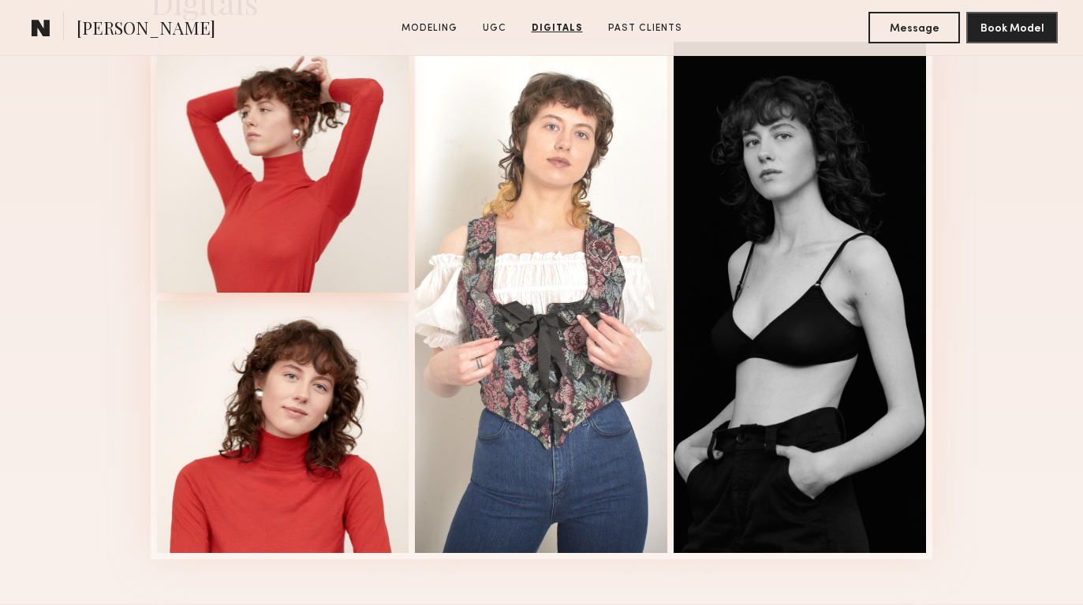
click at [297, 201] on div at bounding box center [283, 166] width 252 height 252
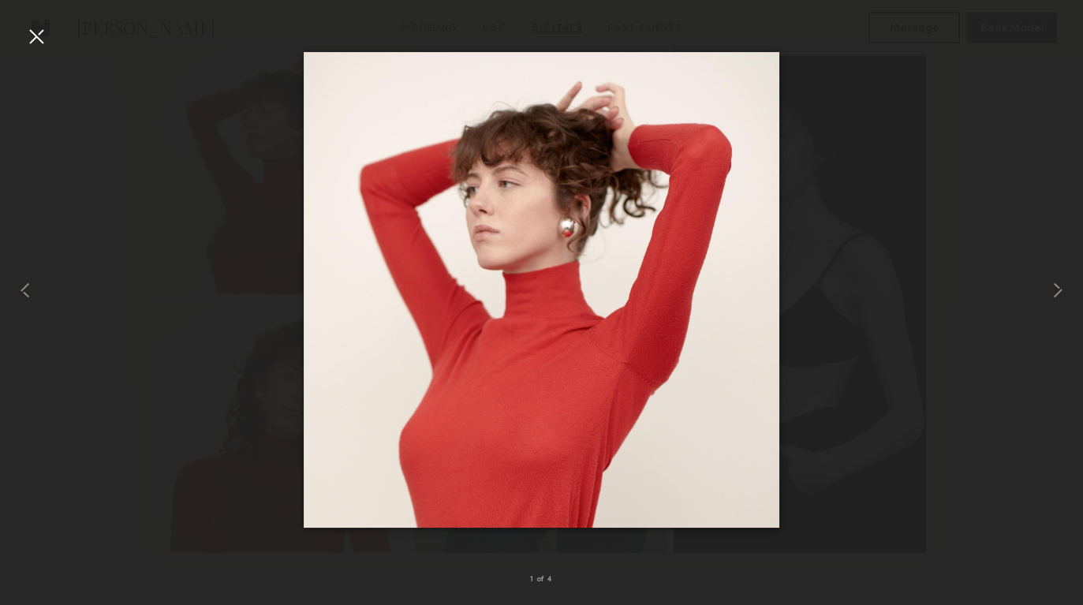
click at [28, 38] on div at bounding box center [36, 36] width 25 height 25
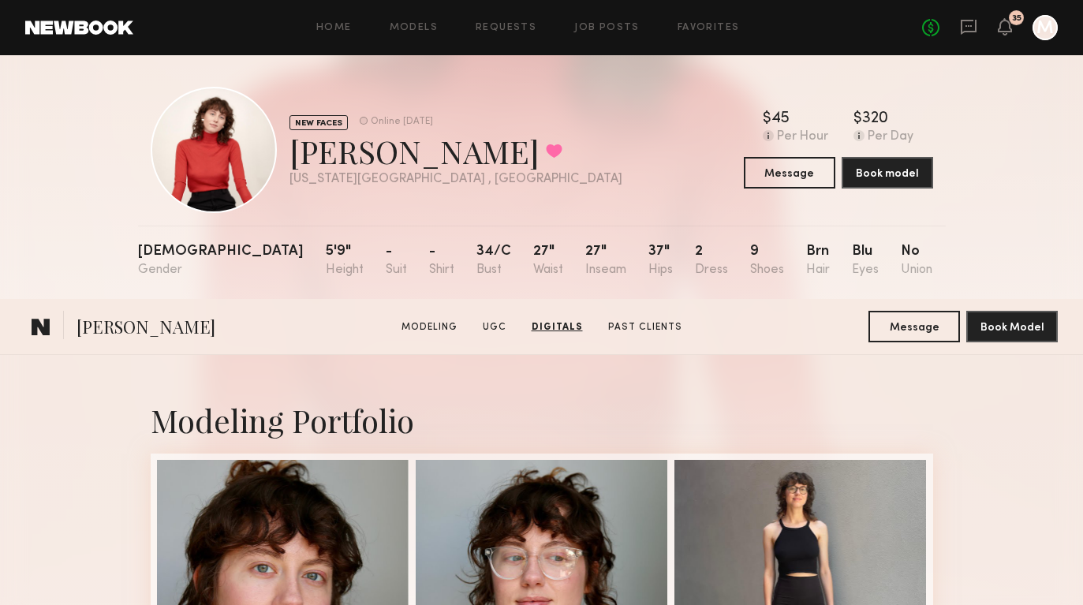
scroll to position [0, 0]
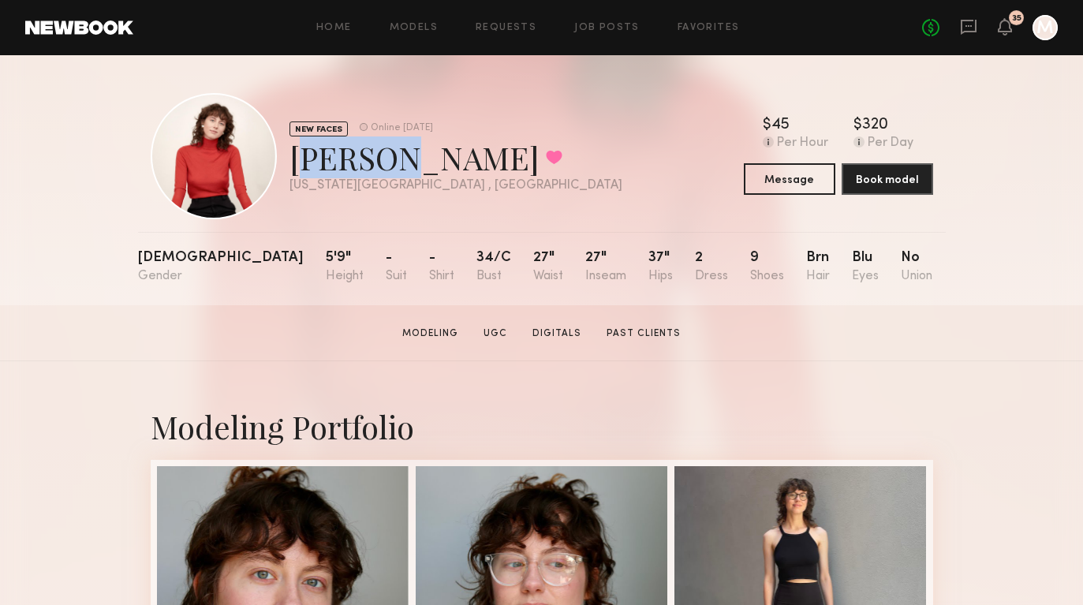
drag, startPoint x: 373, startPoint y: 159, endPoint x: 287, endPoint y: 159, distance: 86.0
click at [287, 159] on div "NEW FACES Online [DATE] [PERSON_NAME] Favorited [US_STATE][GEOGRAPHIC_DATA] , […" at bounding box center [387, 156] width 472 height 126
drag, startPoint x: 408, startPoint y: 156, endPoint x: 293, endPoint y: 152, distance: 114.4
click at [293, 152] on div "[PERSON_NAME] Favorited" at bounding box center [455, 157] width 333 height 42
copy div "[PERSON_NAME]"
